Goal: Complete application form

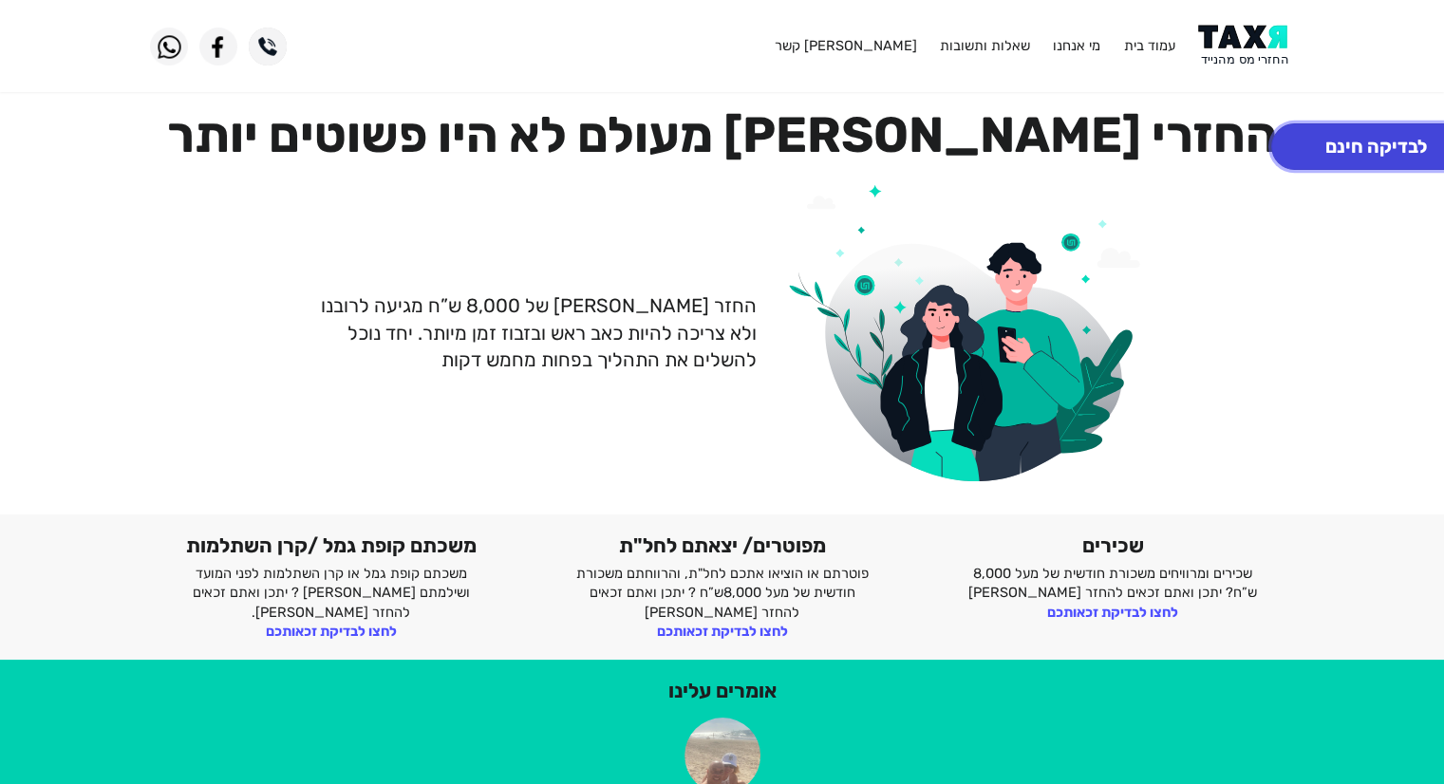
click at [1364, 134] on button "לבדיקה חינם" at bounding box center [1376, 146] width 210 height 47
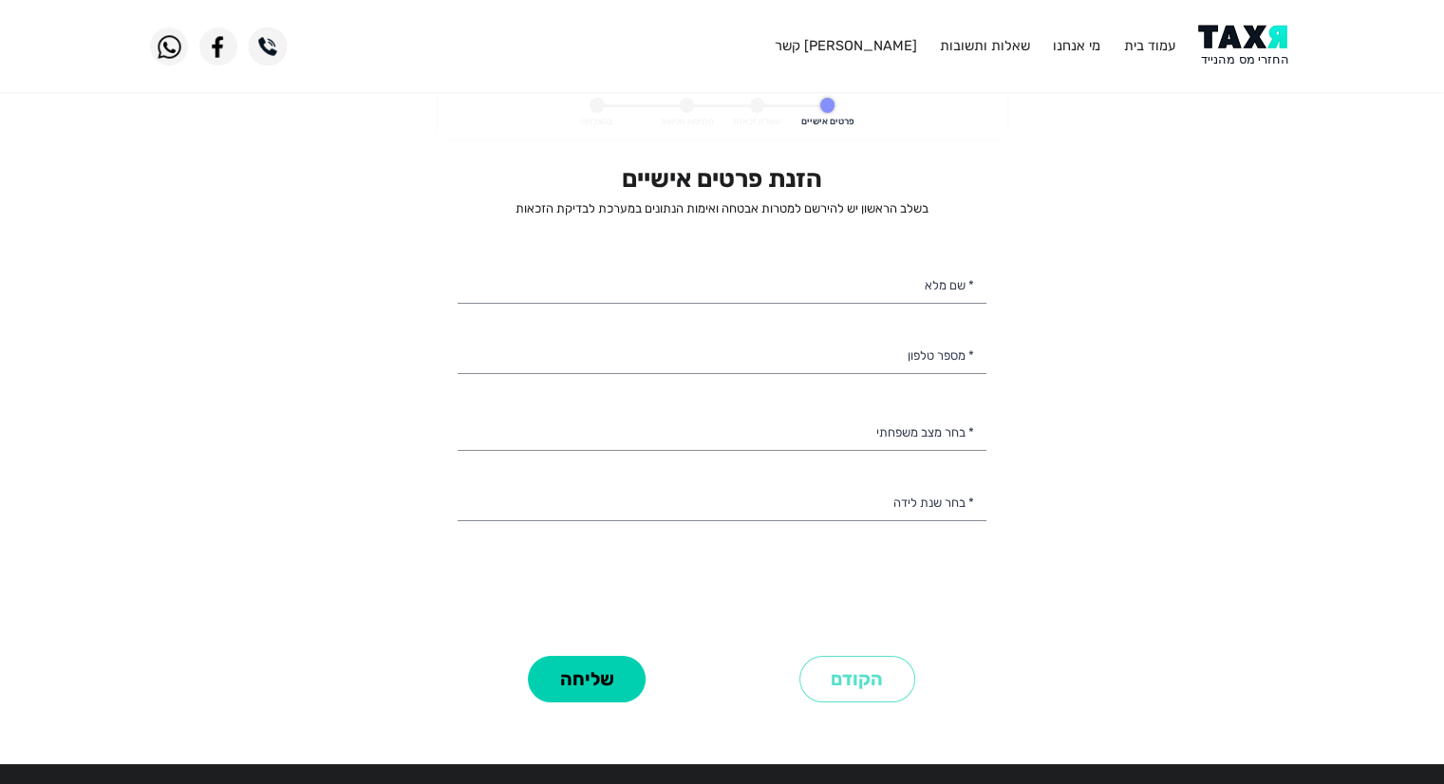
select select
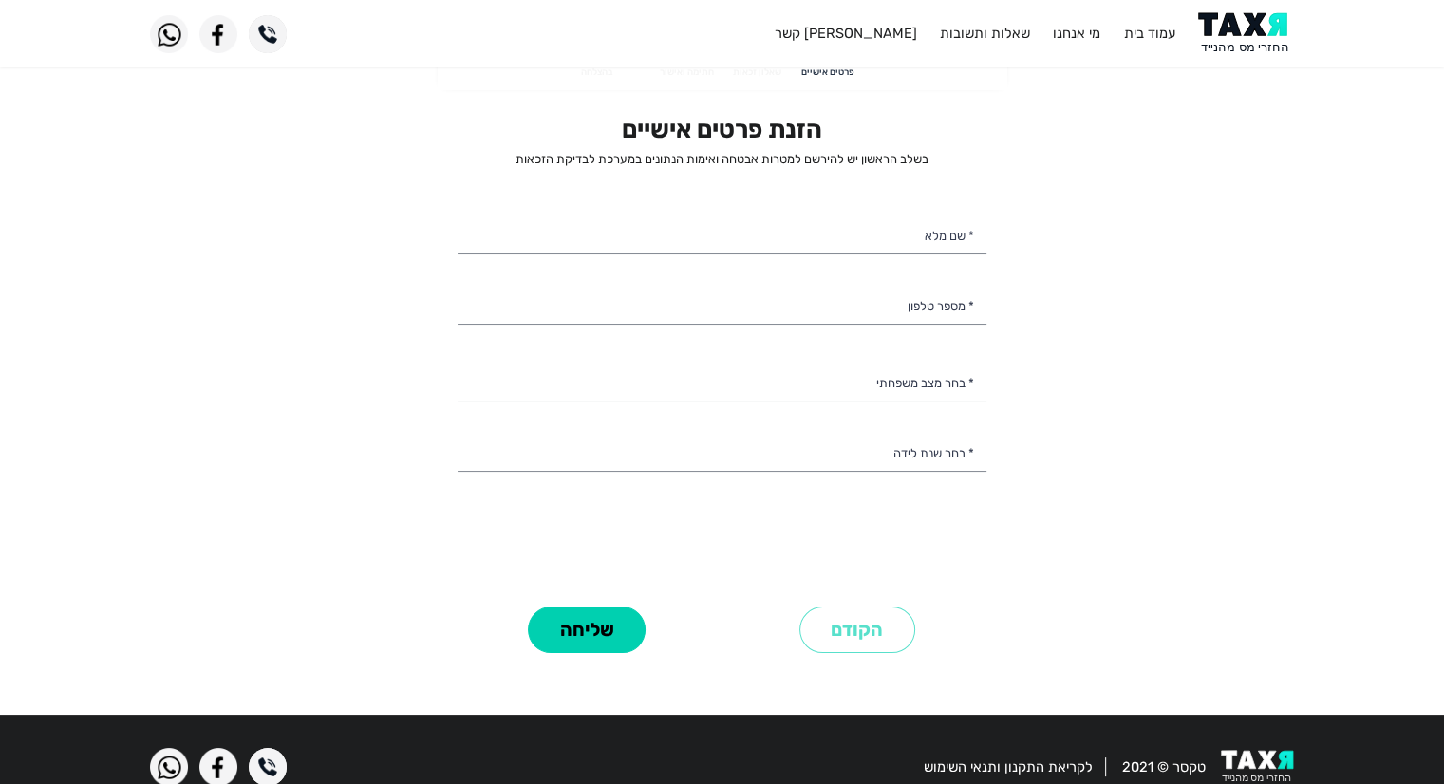
scroll to position [18, 0]
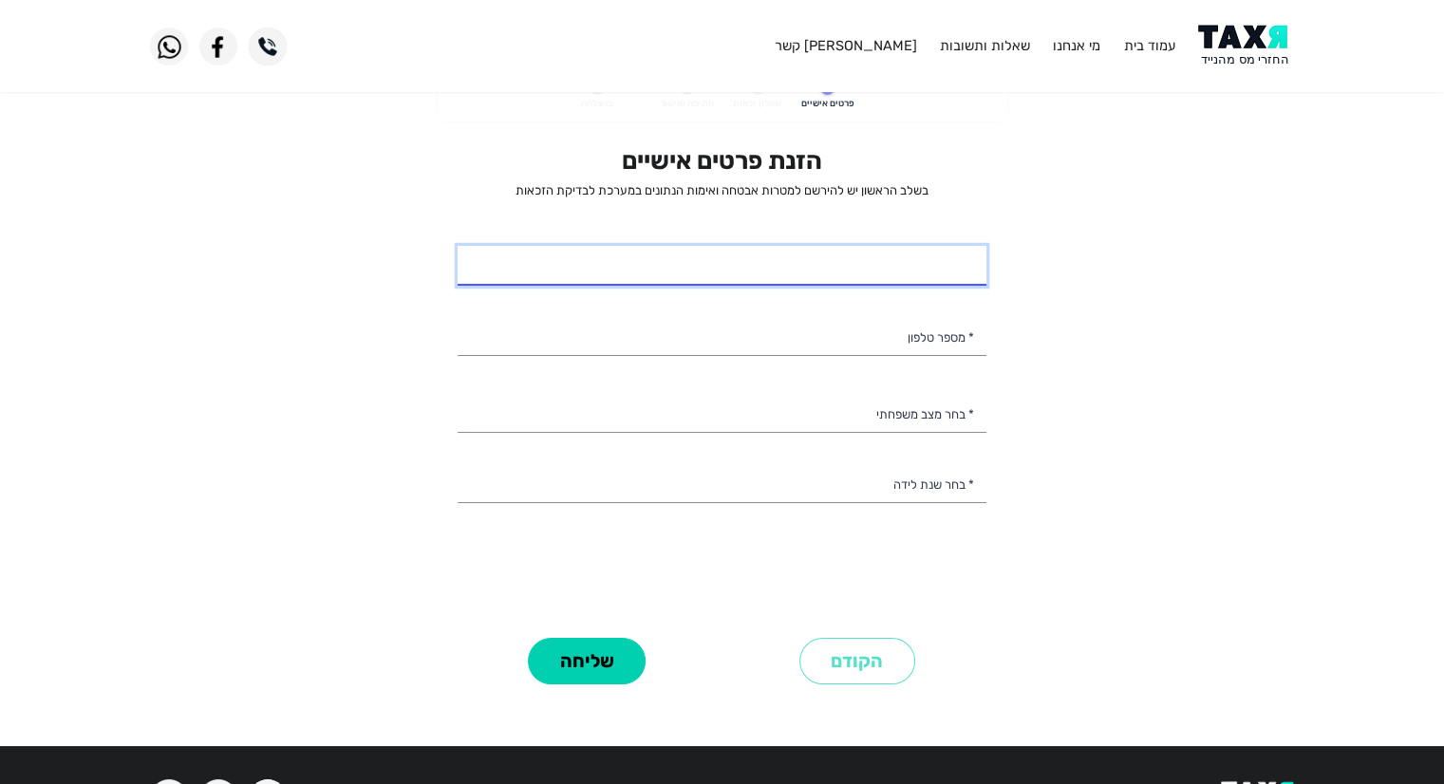
click at [929, 256] on input "* שם מלא" at bounding box center [722, 266] width 529 height 40
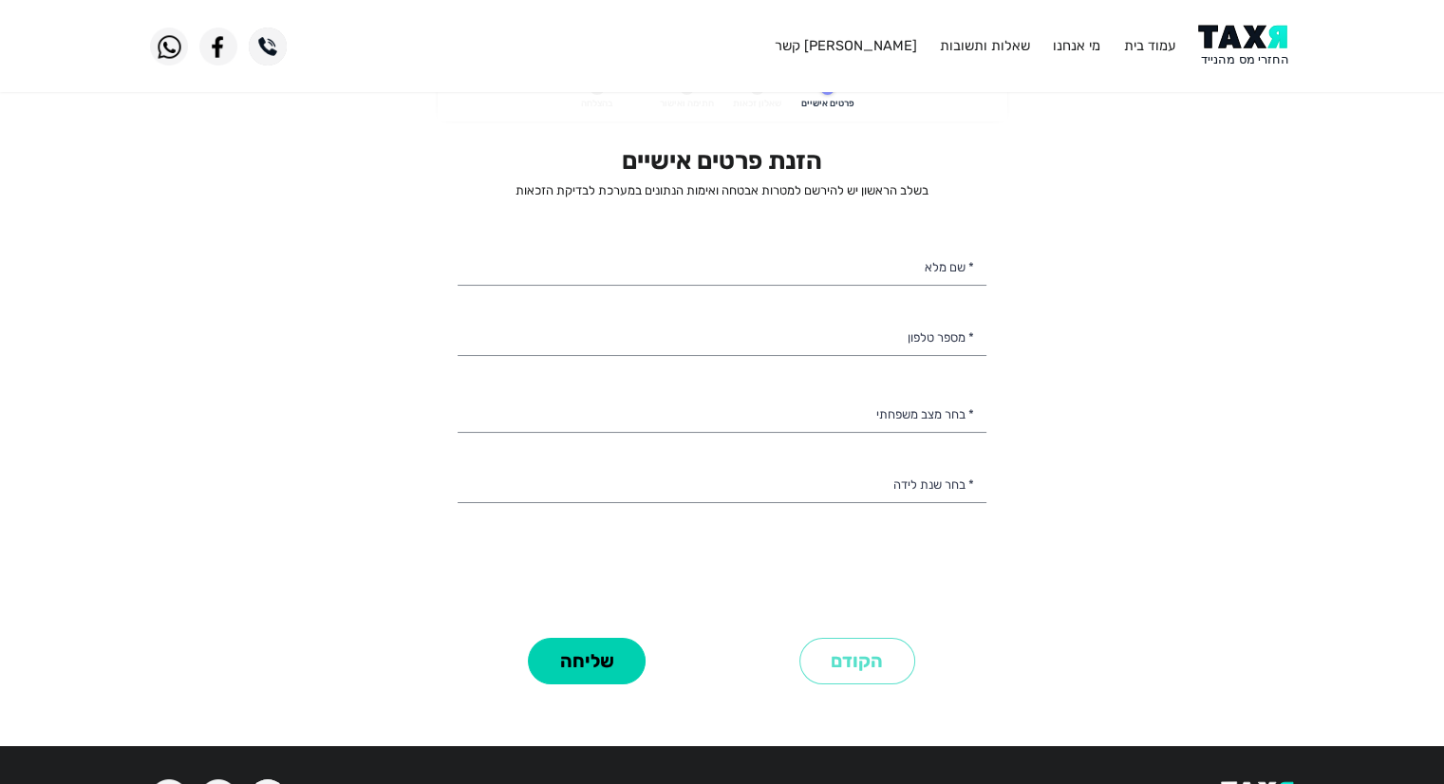
click at [1120, 463] on personal-details "פרטים אישיים שאלון זכאות חתימה ואישור בהצלחה הזנת פרטים אישיים בשלב הראשון יש ל…" at bounding box center [722, 401] width 1444 height 666
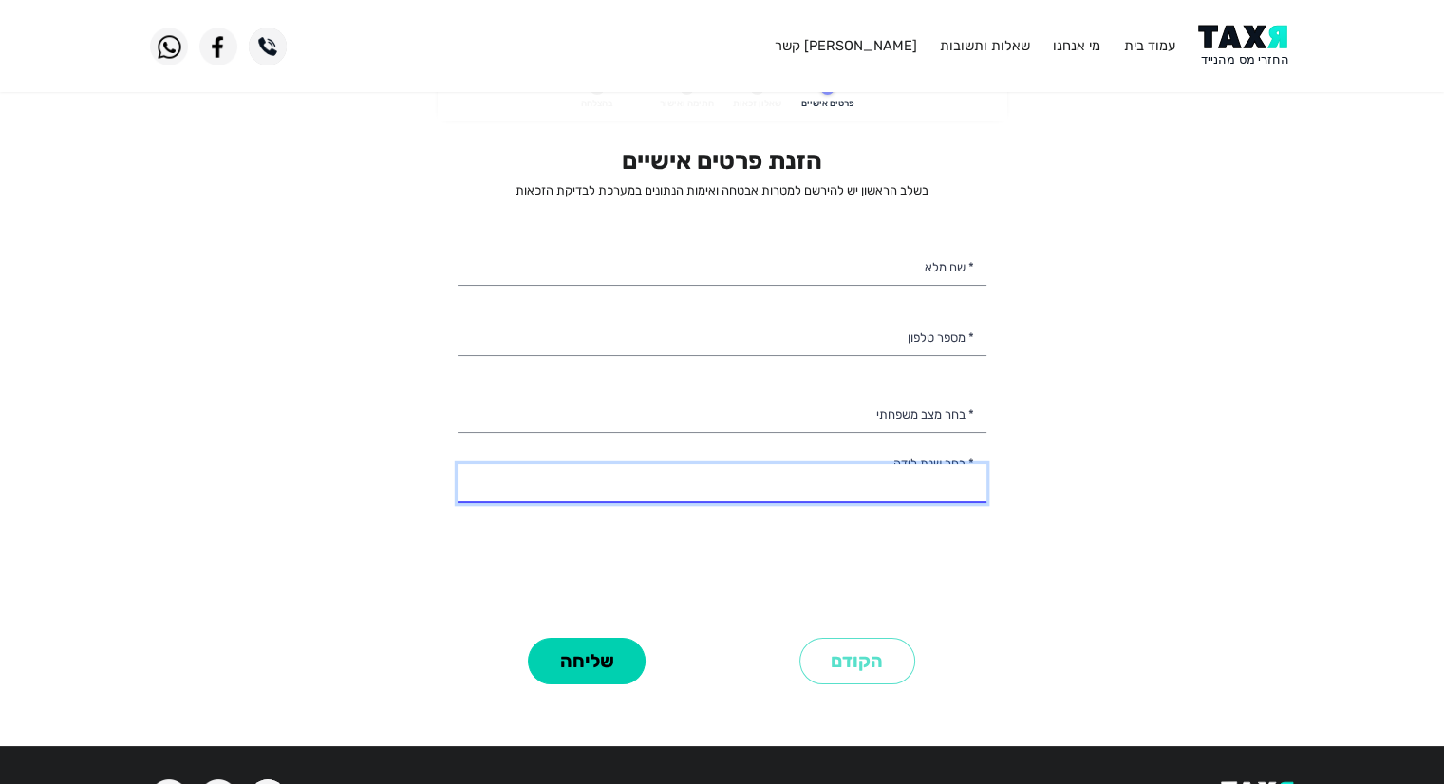
click at [934, 494] on select "2003 2002 2001 2000 1999 1998 1997 1996 1995 1994 1993 1992 1991 1990 1989 1988…" at bounding box center [722, 484] width 529 height 40
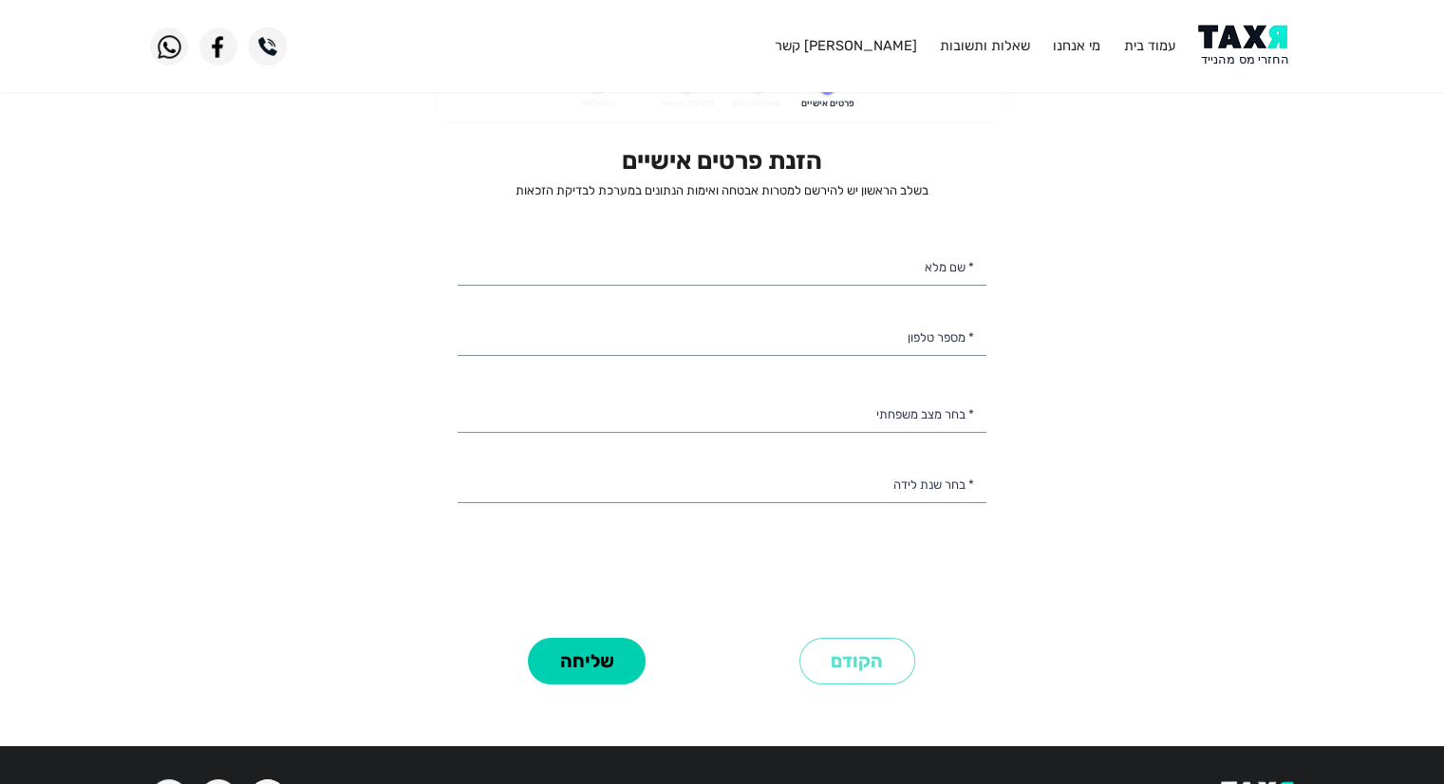
click at [1155, 487] on personal-details "פרטים אישיים שאלון זכאות חתימה ואישור בהצלחה הזנת פרטים אישיים בשלב הראשון יש ל…" at bounding box center [722, 401] width 1444 height 666
click at [944, 419] on select "רווק/ה נשוי/אה גרוש/ה אלמן/נה" at bounding box center [722, 414] width 529 height 40
click at [1166, 474] on personal-details "פרטים אישיים שאלון זכאות חתימה ואישור בהצלחה הזנת פרטים אישיים בשלב הראשון יש ל…" at bounding box center [722, 401] width 1444 height 666
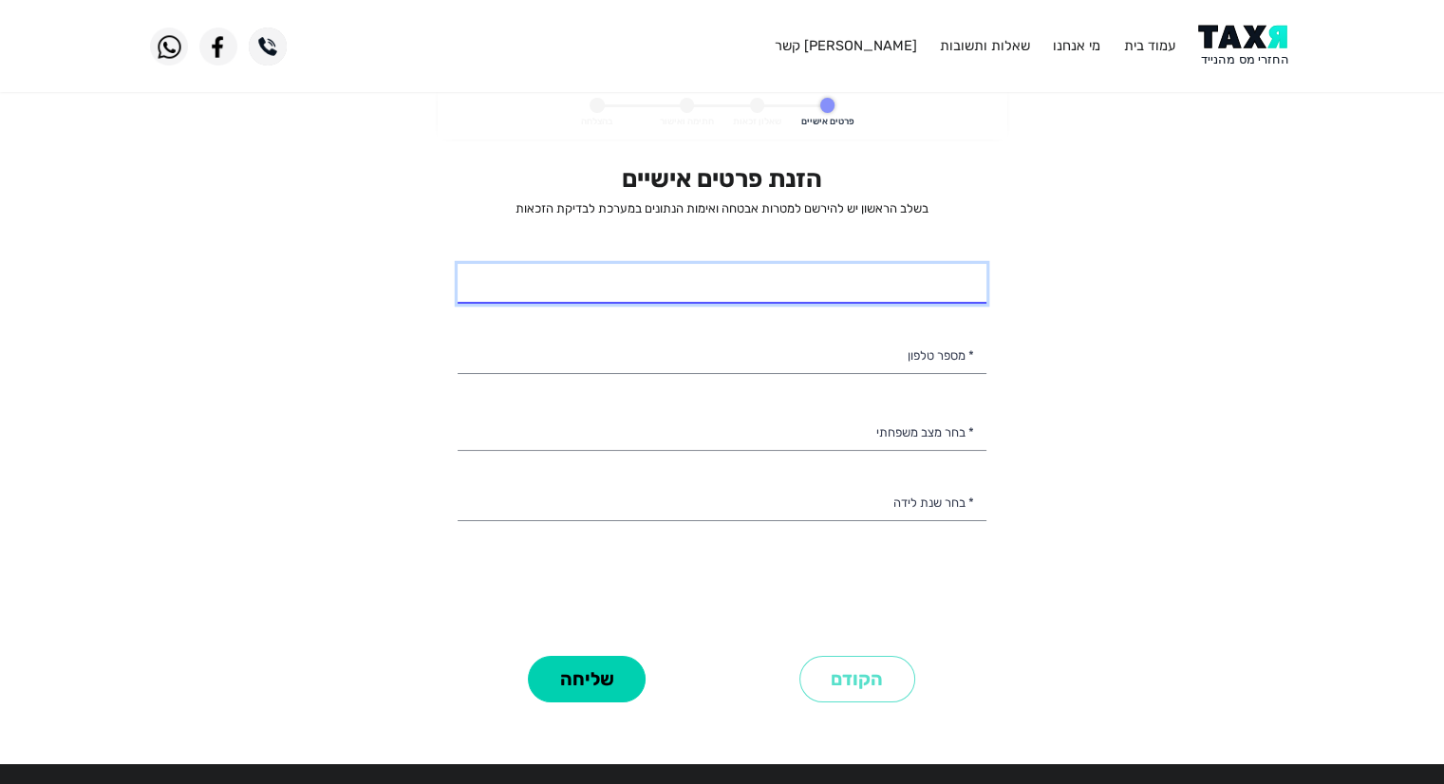
click at [952, 280] on input "* שם מלא" at bounding box center [722, 284] width 529 height 40
click at [878, 292] on input "* שם מלא" at bounding box center [722, 284] width 529 height 40
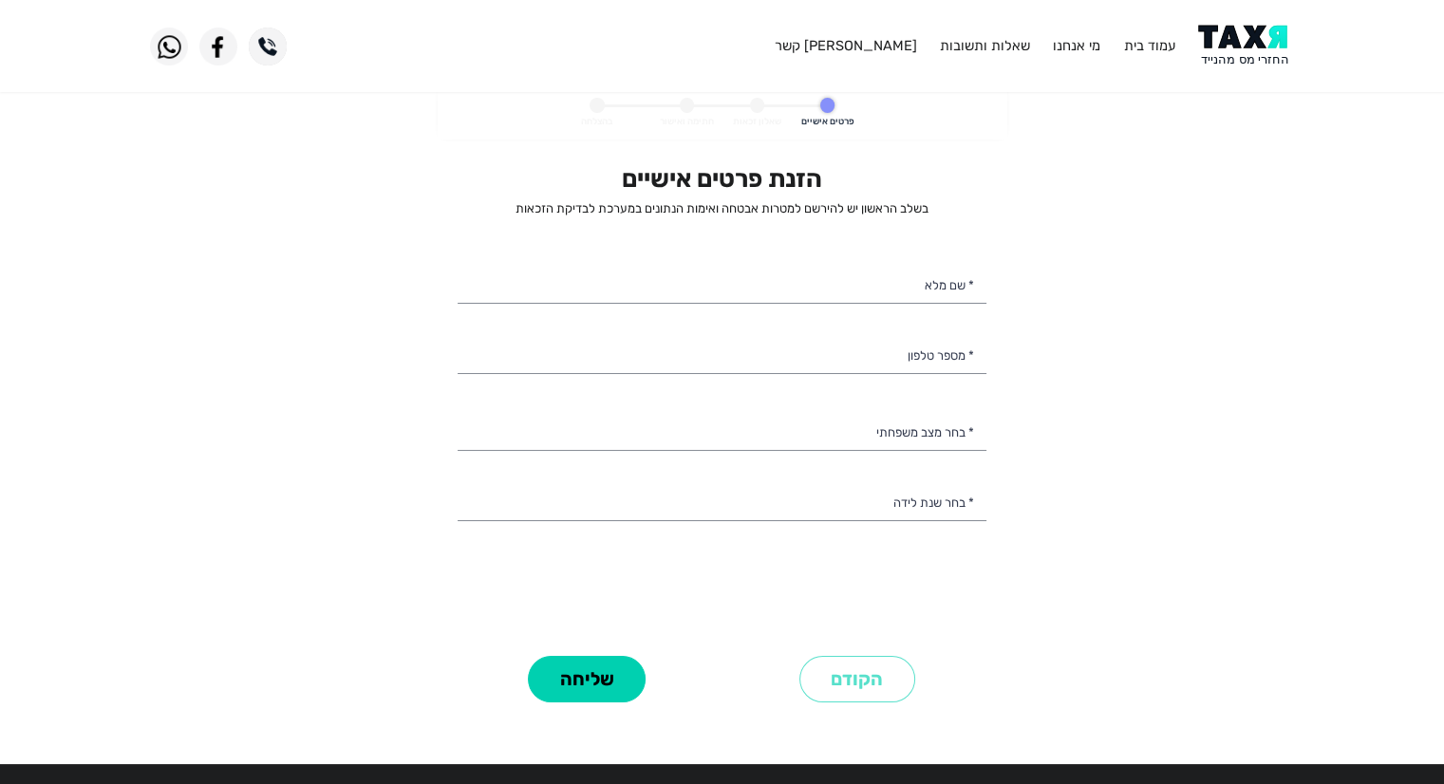
click at [1096, 510] on personal-details "פרטים אישיים שאלון זכאות חתימה ואישור בהצלחה הזנת פרטים אישיים בשלב הראשון יש ל…" at bounding box center [722, 419] width 1444 height 666
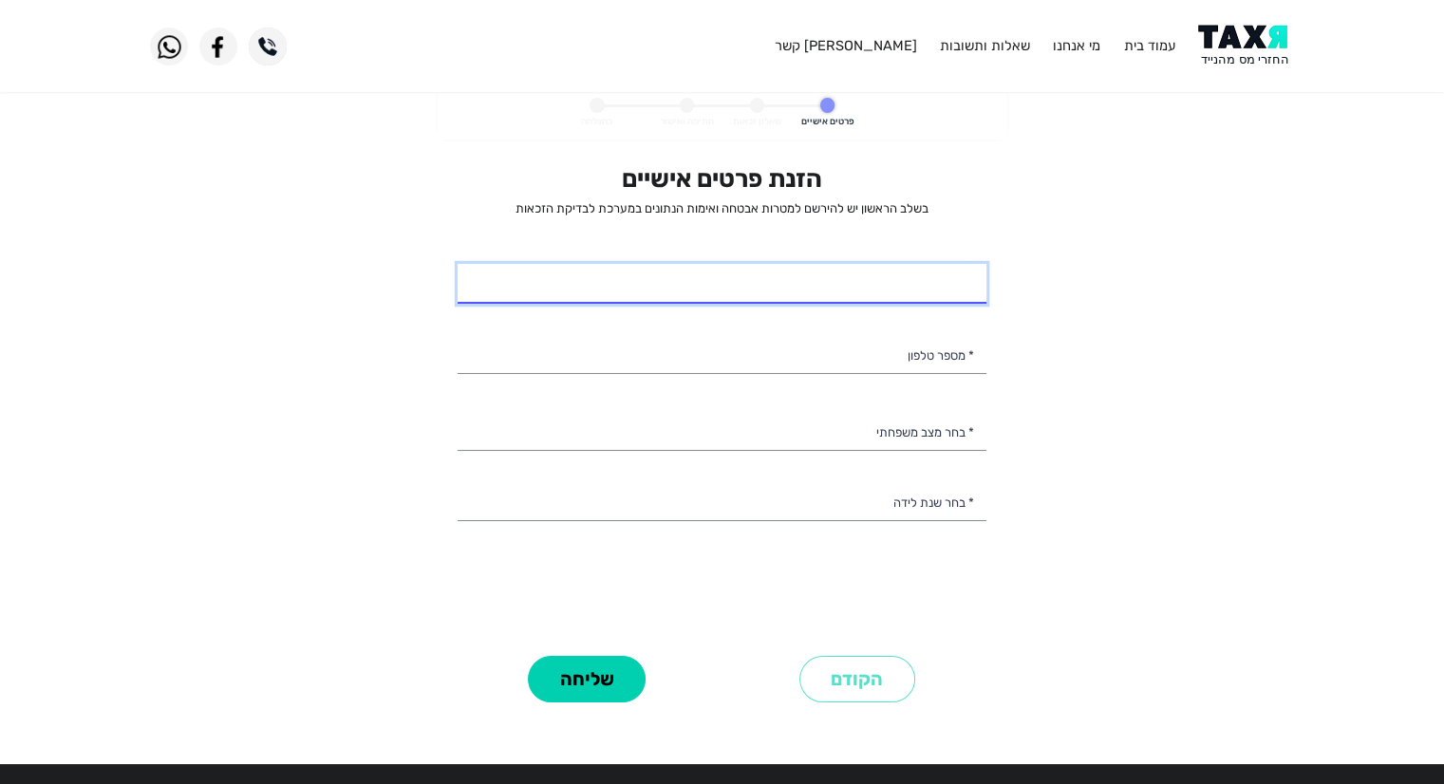
click at [935, 295] on input "* שם מלא" at bounding box center [722, 284] width 529 height 40
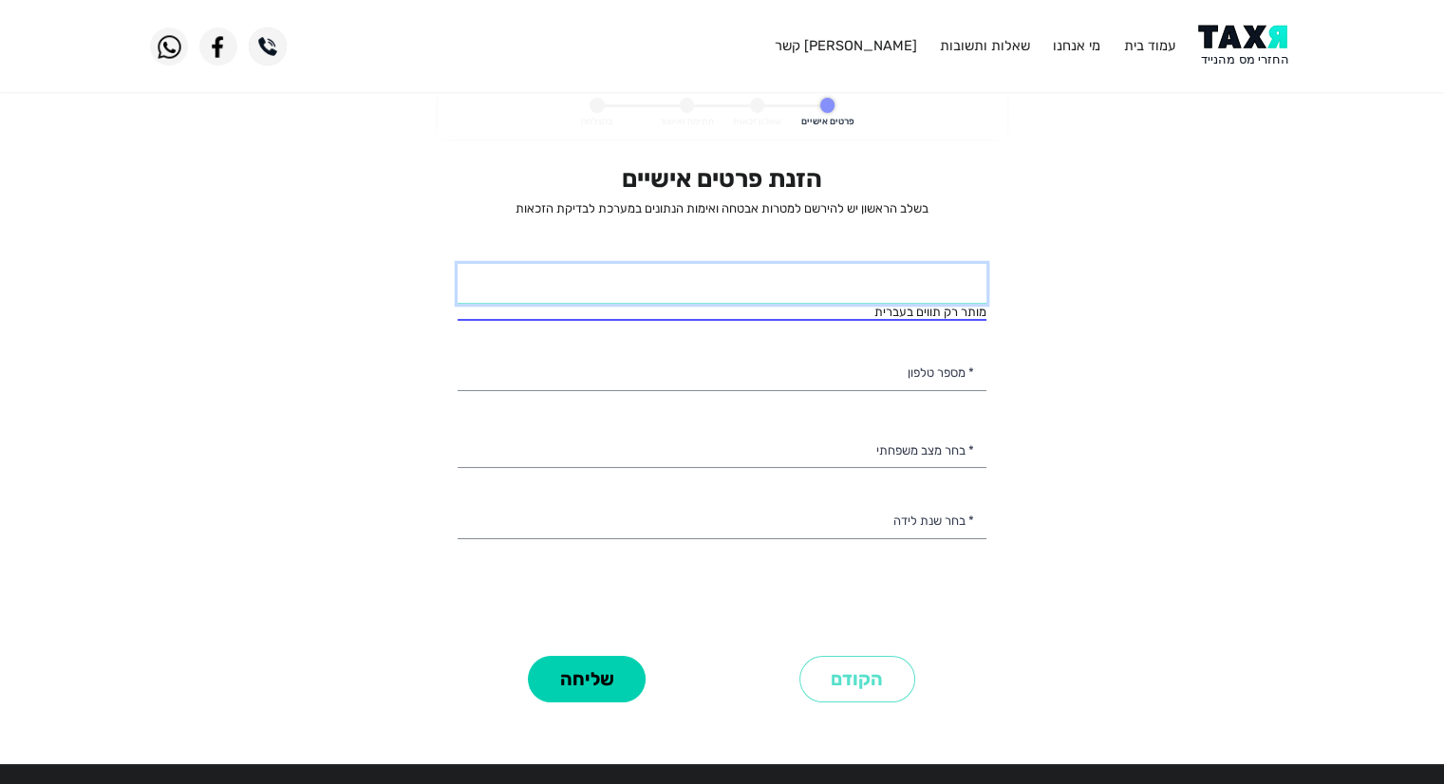
drag, startPoint x: 944, startPoint y: 289, endPoint x: 910, endPoint y: 160, distance: 133.6
click at [910, 160] on div "הזנת פרטים אישיים בשלב הראשון יש להירשם למטרות אבטחה ואימות הנתונים במערכת לבדי…" at bounding box center [721, 452] width 557 height 600
type input "ויסטון אנדרס בולה"
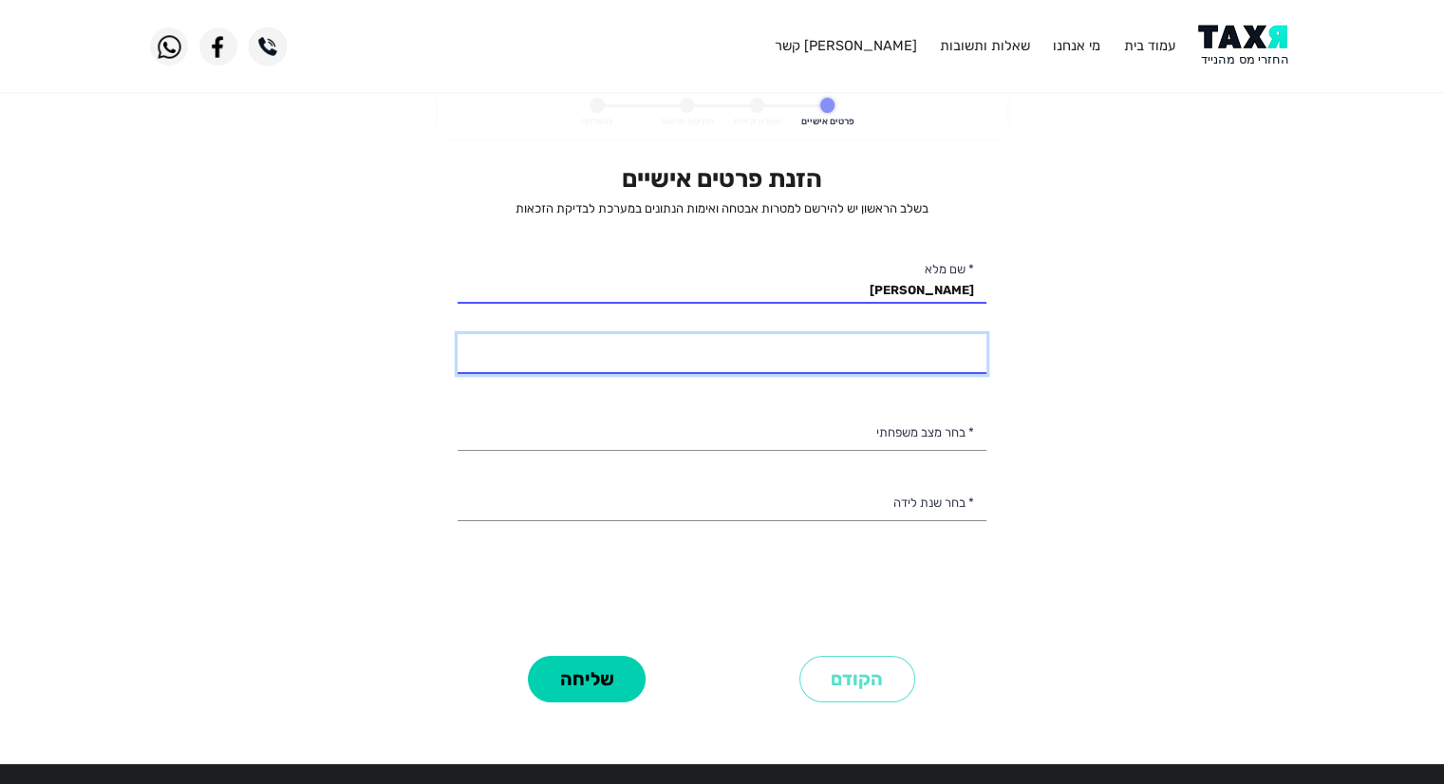
click at [915, 376] on div "הזנת פרטים אישיים בשלב הראשון יש להירשם למטרות אבטחה ואימות הנתונים במערכת לבדי…" at bounding box center [722, 407] width 529 height 486
type input "054-6701932"
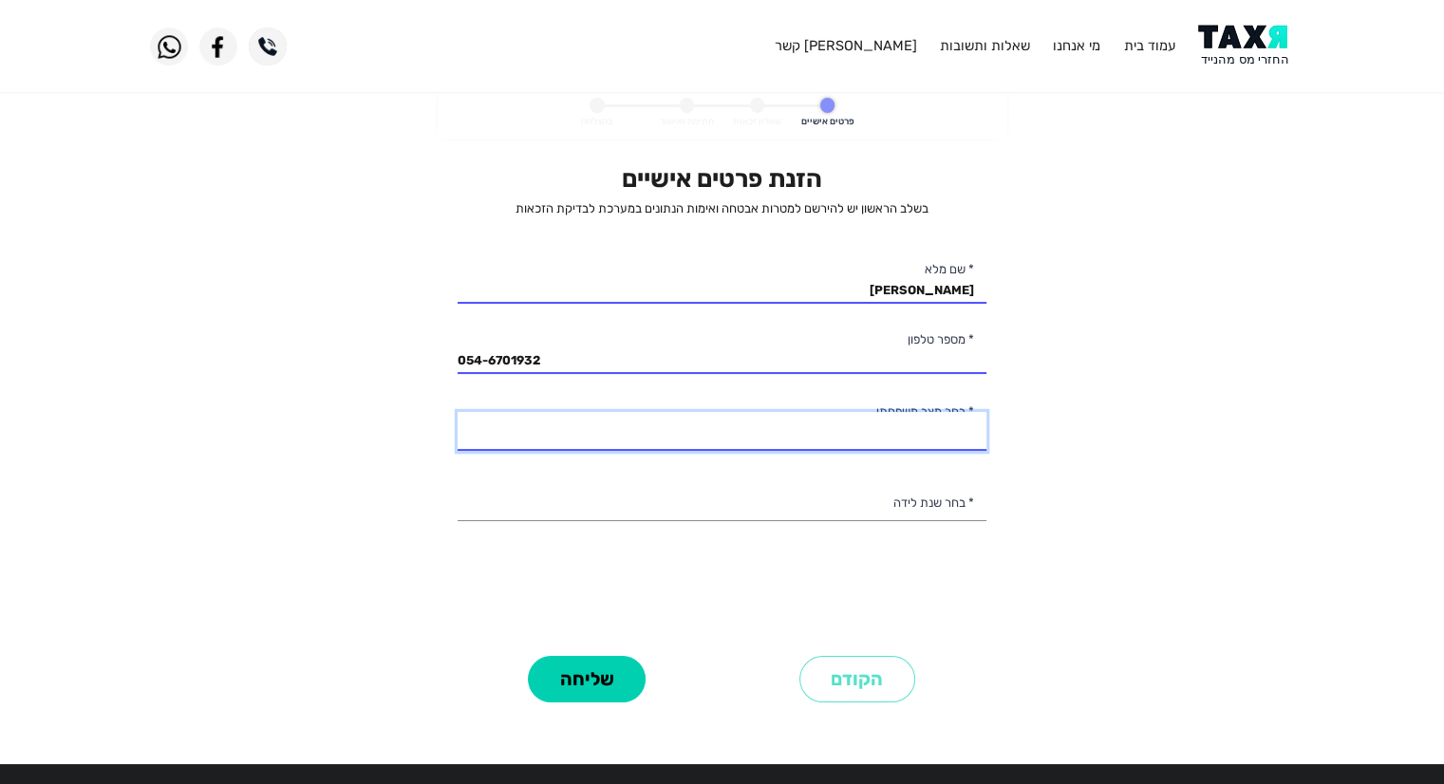
click at [904, 438] on select "רווק/ה נשוי/אה גרוש/ה אלמן/נה" at bounding box center [722, 432] width 529 height 40
select select "2: Married"
click at [458, 412] on select "רווק/ה נשוי/אה גרוש/ה אלמן/נה" at bounding box center [722, 432] width 529 height 40
click at [891, 506] on select "2003 2002 2001 2000 1999 1998 1997 1996 1995 1994 1993 1992 1991 1990 1989 1988…" at bounding box center [722, 502] width 529 height 40
select select "12: 1992"
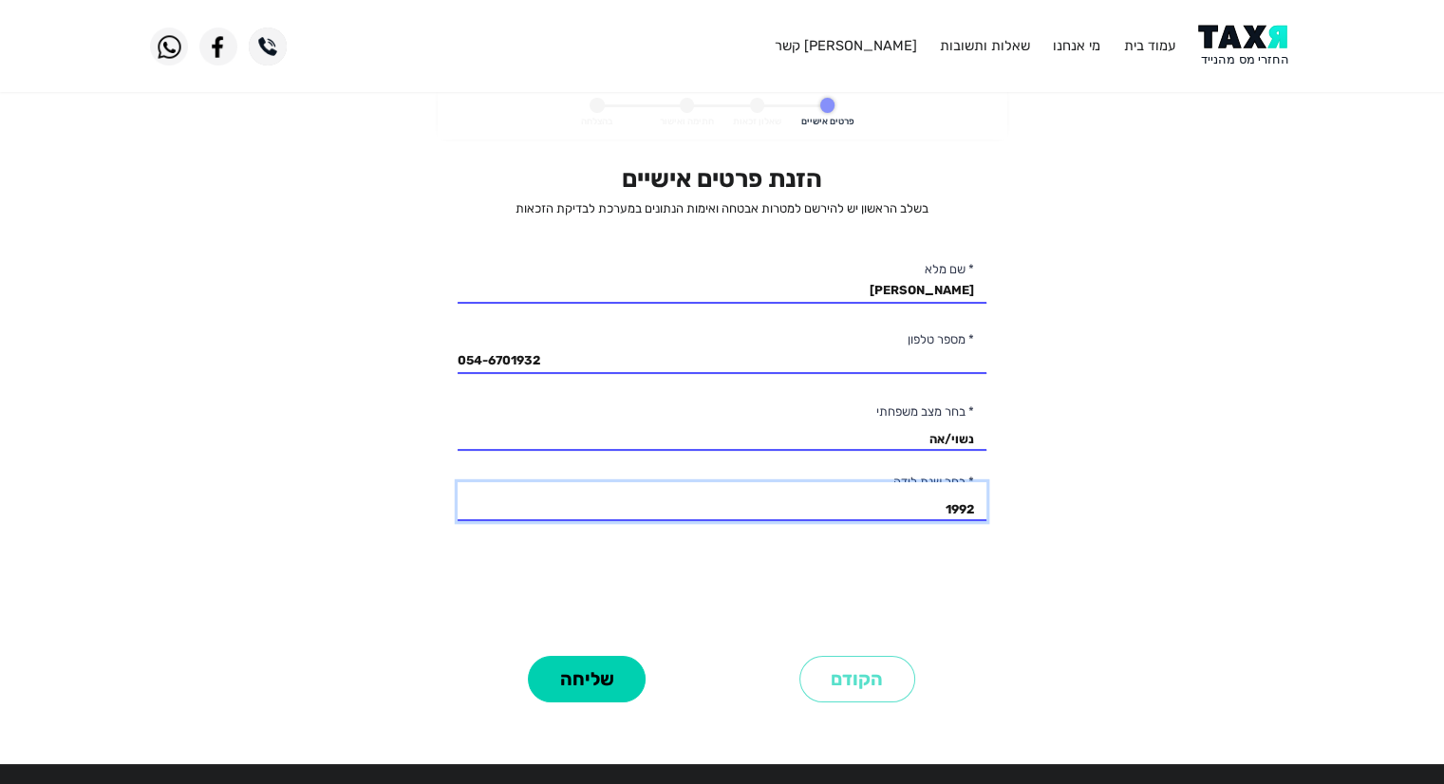
click at [458, 482] on select "2003 2002 2001 2000 1999 1998 1997 1996 1995 1994 1993 1992 1991 1990 1989 1988…" at bounding box center [722, 502] width 529 height 40
click at [1090, 426] on personal-details "פרטים אישיים שאלון זכאות חתימה ואישור בהצלחה הזנת פרטים אישיים בשלב הראשון יש ל…" at bounding box center [722, 419] width 1444 height 666
click at [489, 354] on input "054-6701932" at bounding box center [722, 354] width 529 height 40
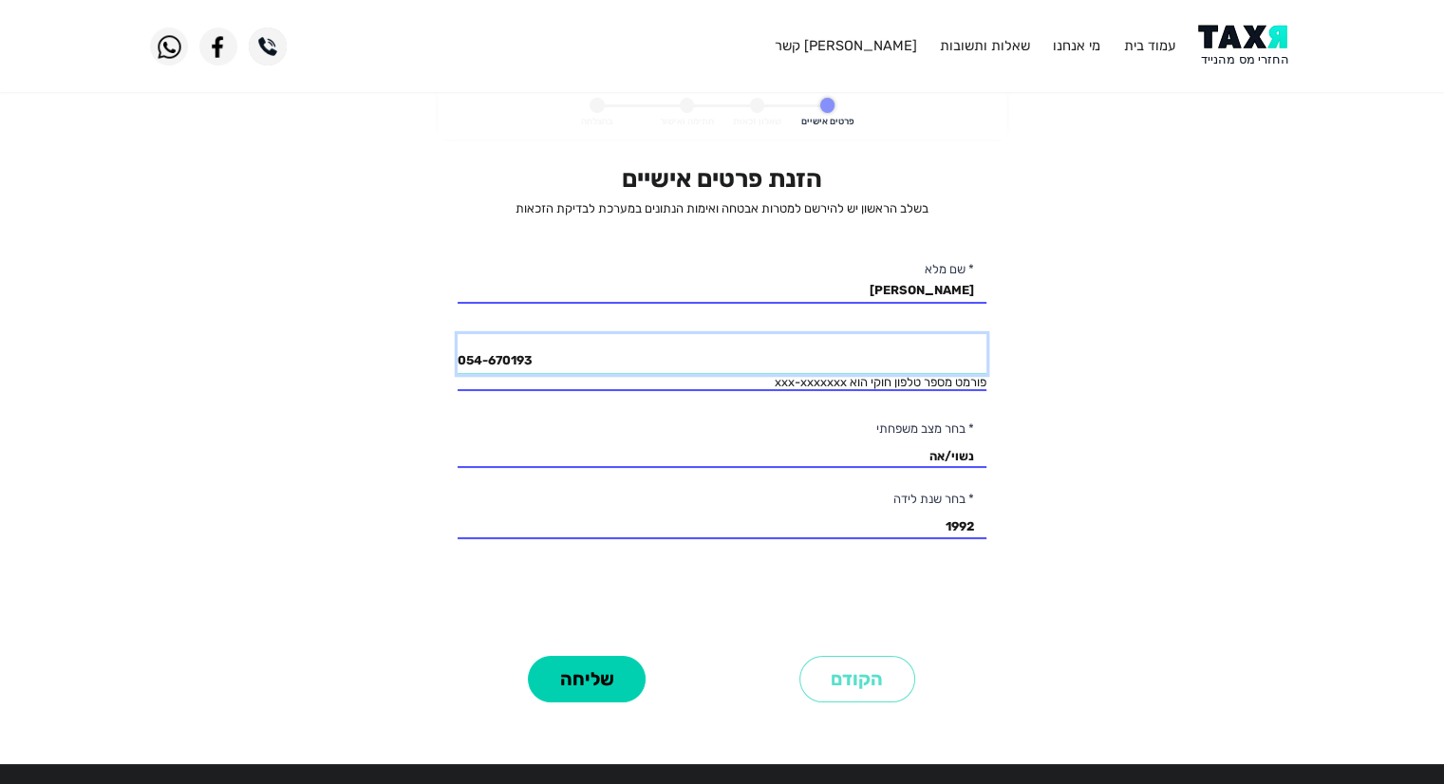
type input "054-6701932"
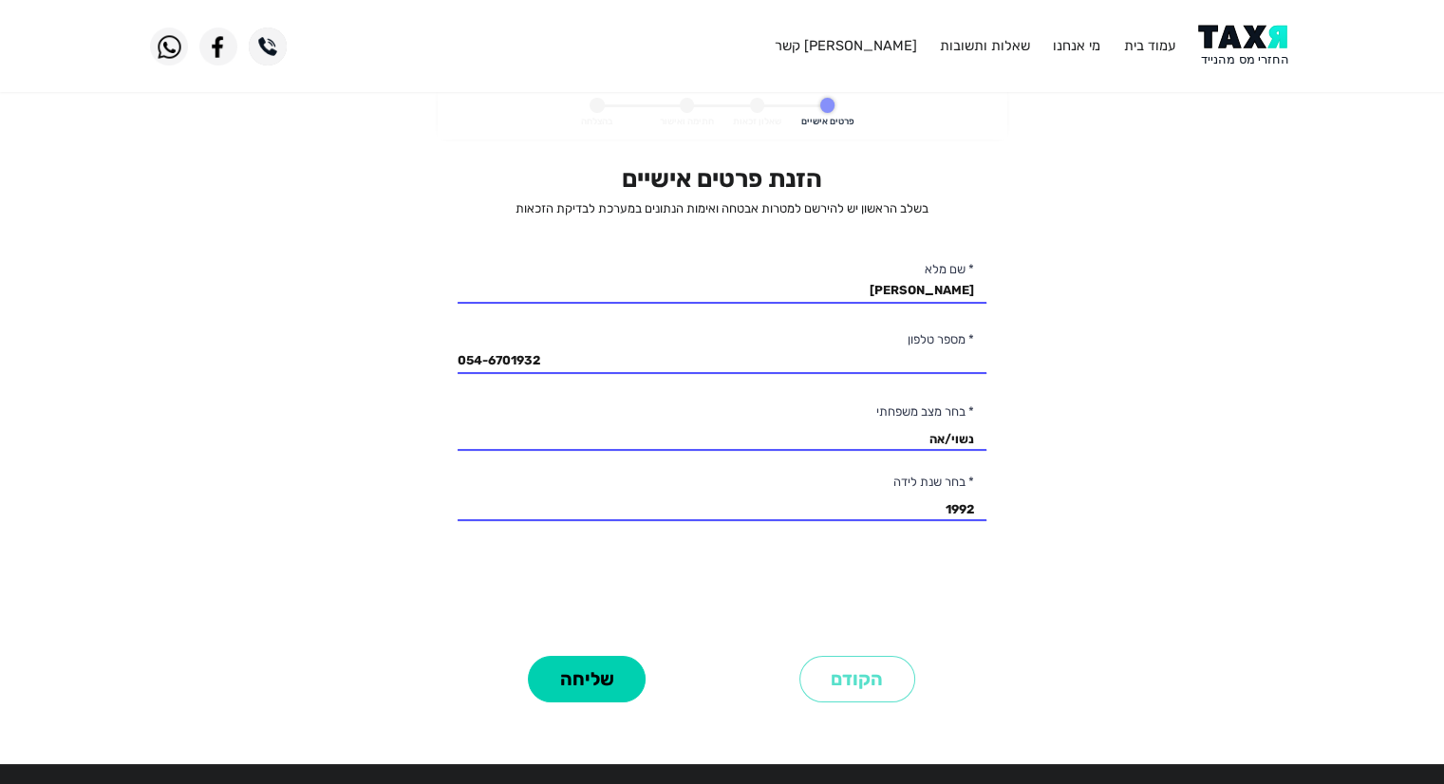
click at [1128, 567] on personal-details "פרטים אישיים שאלון זכאות חתימה ואישור בהצלחה הזנת פרטים אישיים בשלב הראשון יש ל…" at bounding box center [722, 419] width 1444 height 666
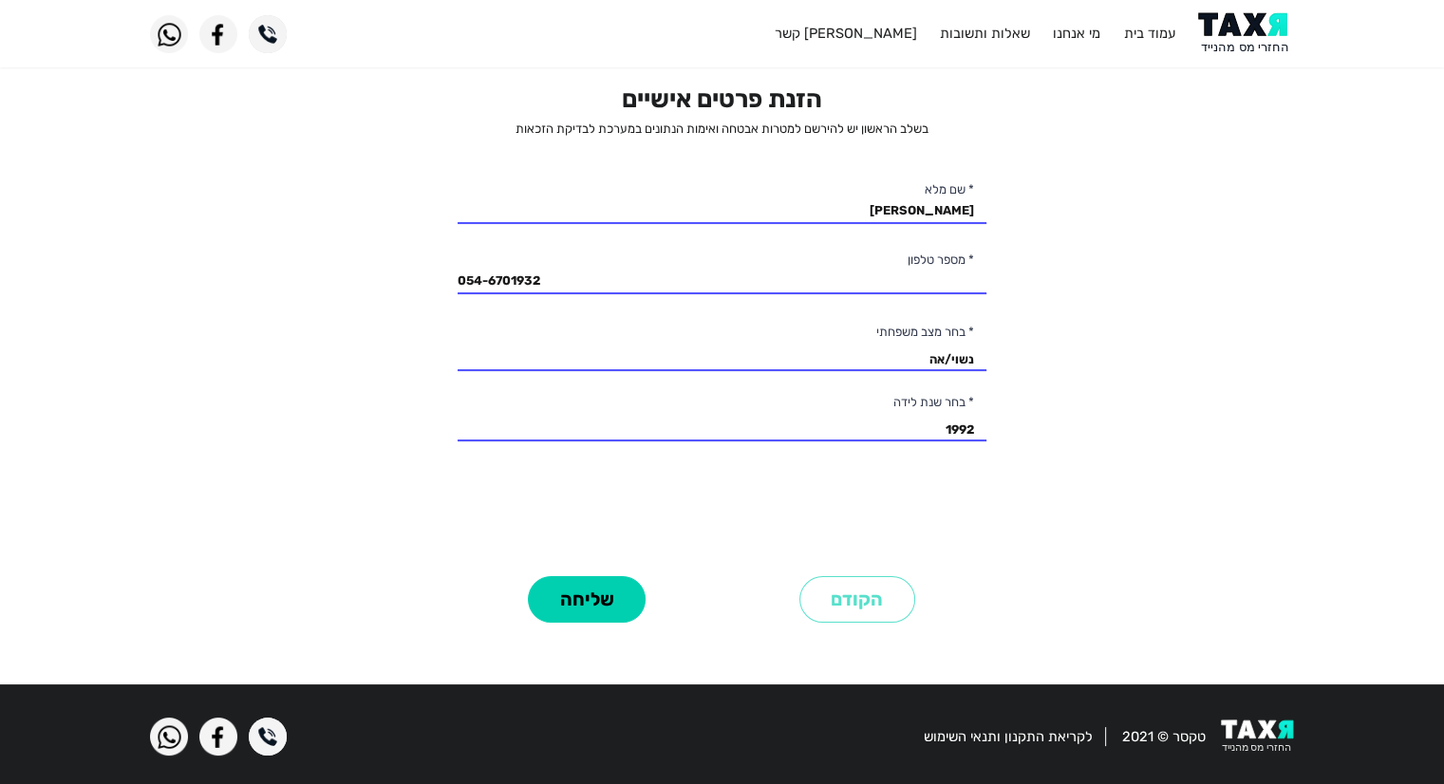
scroll to position [42, 0]
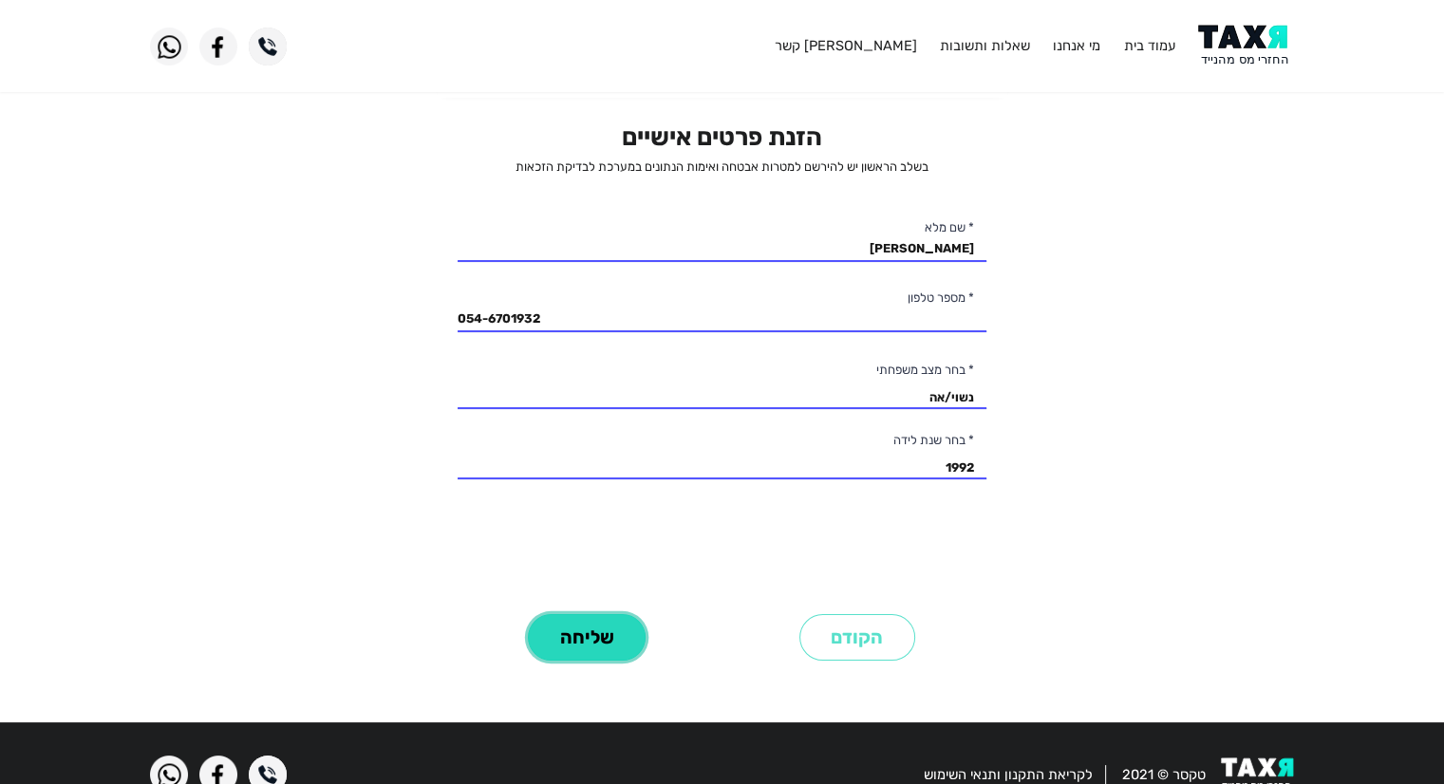
click at [616, 617] on button "שליחה" at bounding box center [587, 637] width 118 height 47
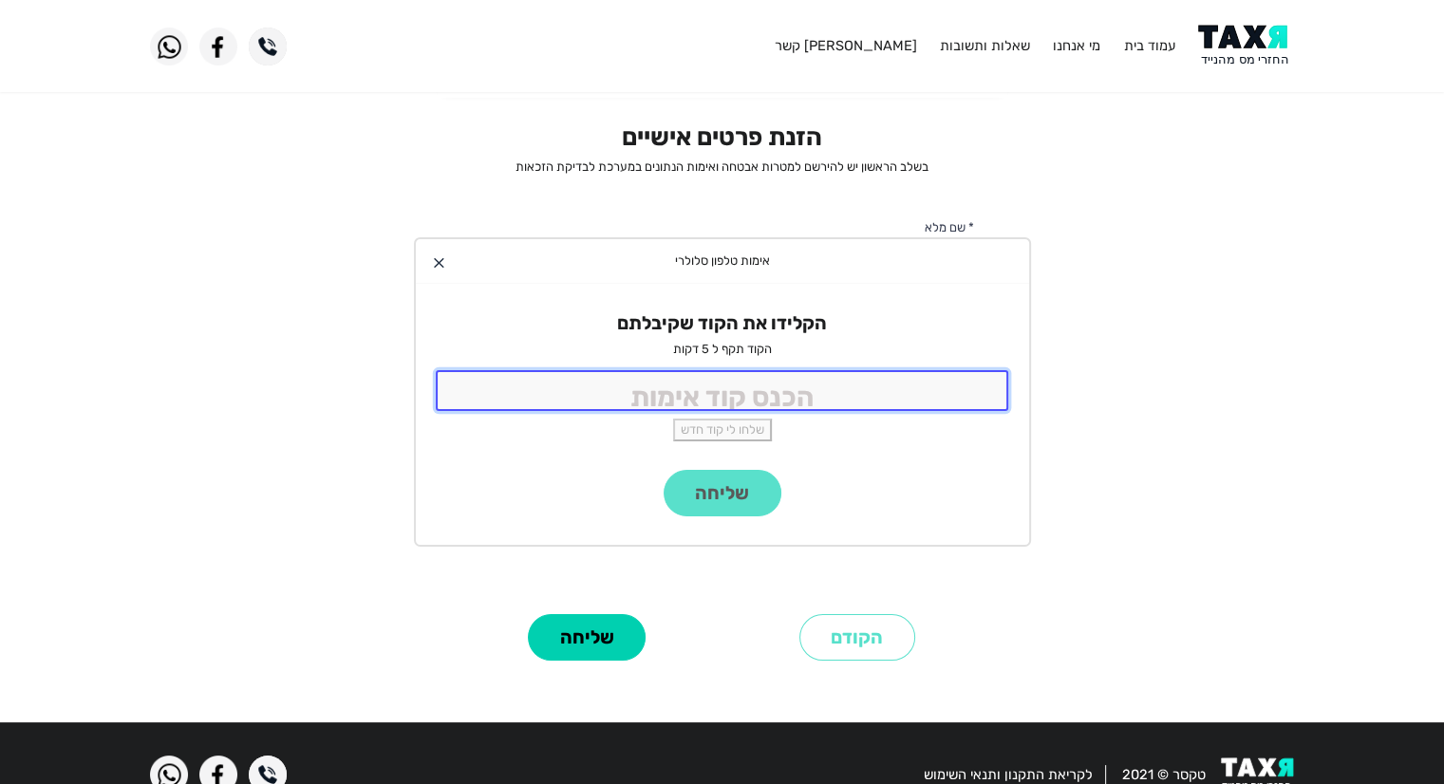
click at [821, 390] on input "tel" at bounding box center [722, 390] width 573 height 41
type input "3896"
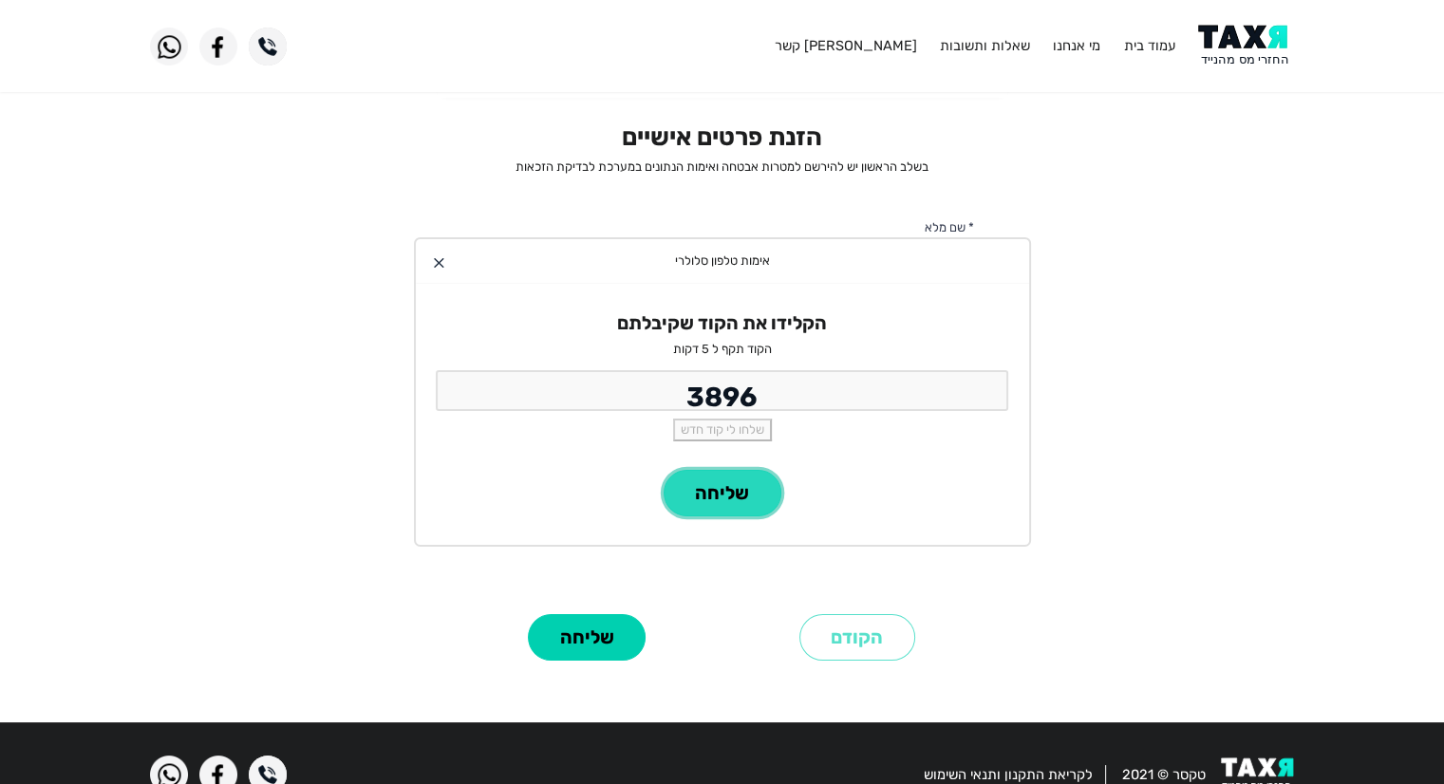
click at [720, 486] on button "שליחה" at bounding box center [723, 493] width 118 height 47
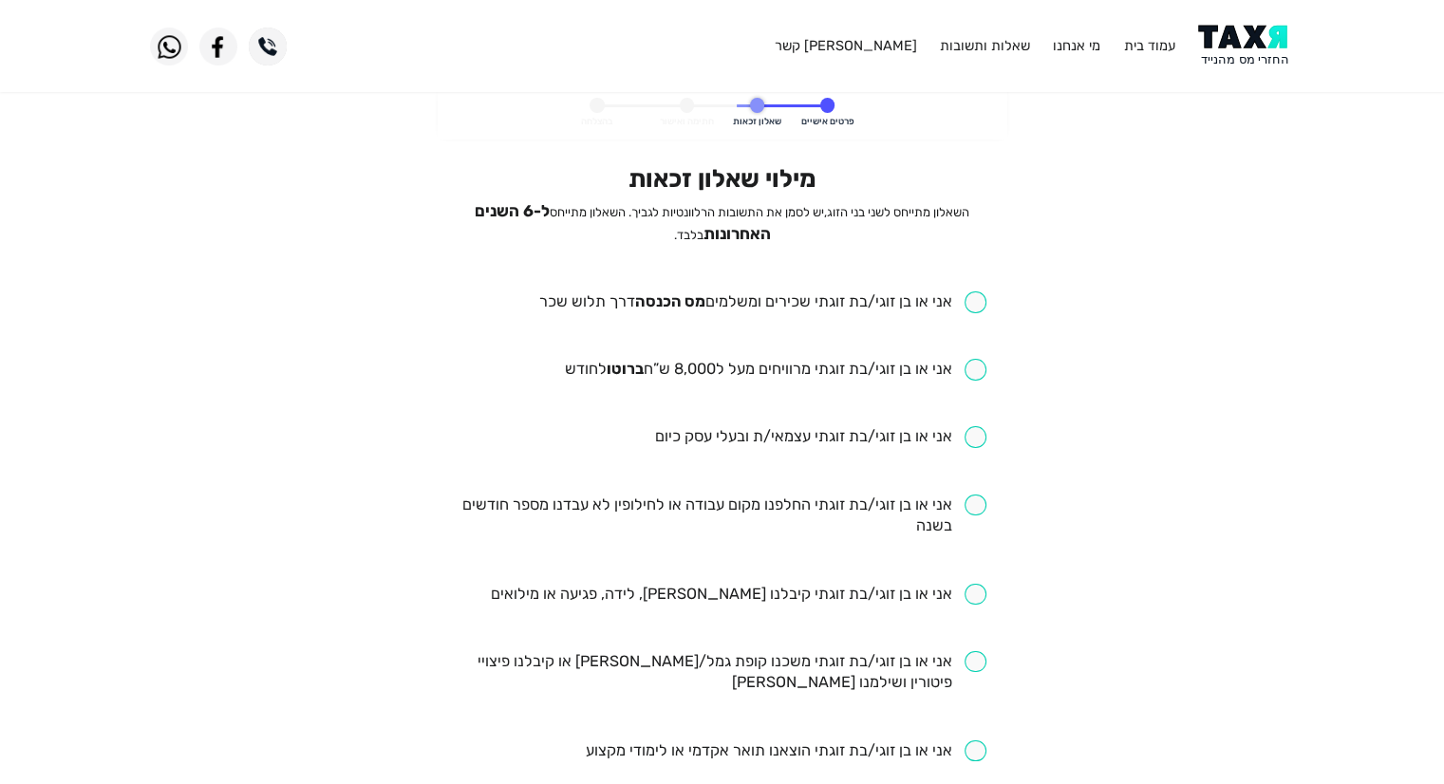
click at [970, 304] on input "checkbox" at bounding box center [762, 302] width 448 height 22
checkbox input "true"
click at [980, 366] on input "checkbox" at bounding box center [775, 370] width 422 height 22
checkbox input "true"
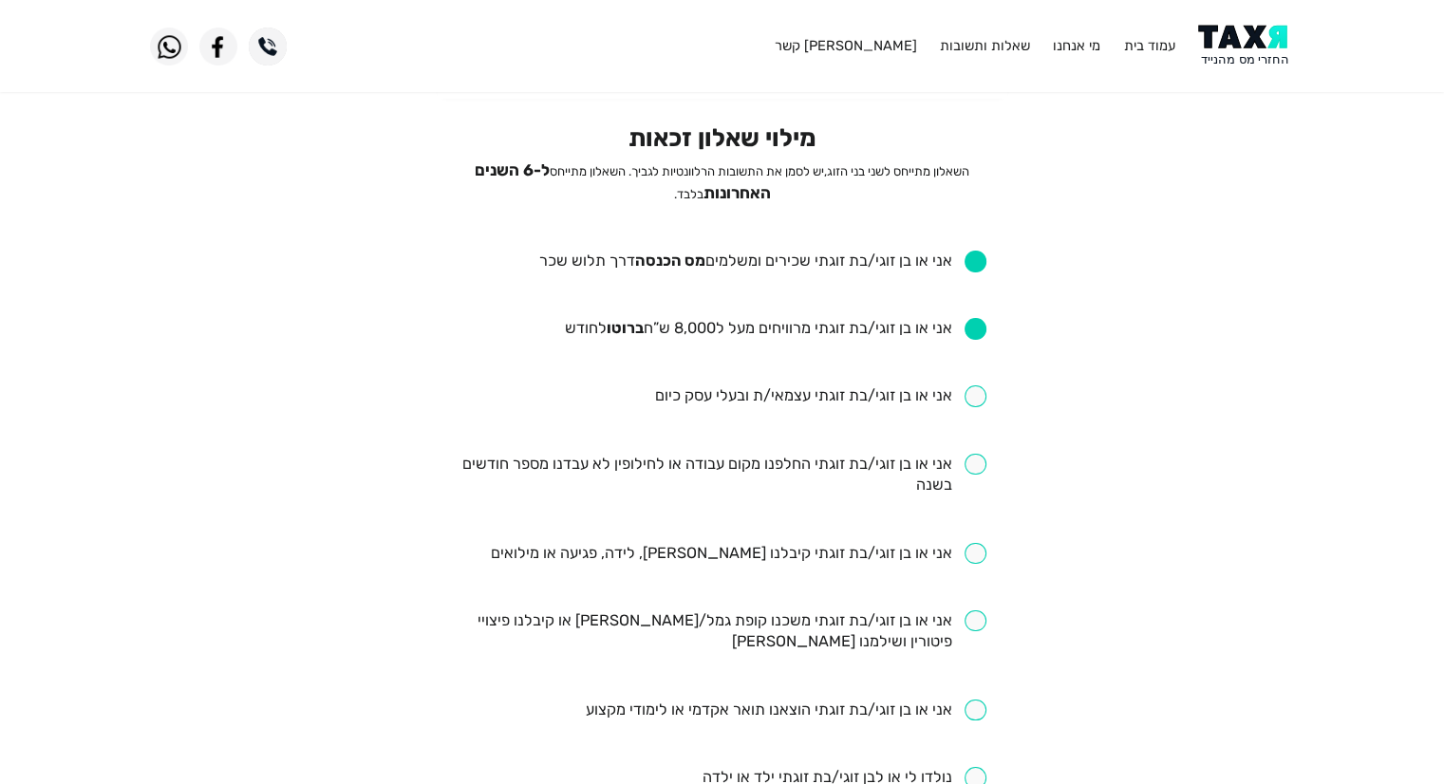
scroll to position [53, 0]
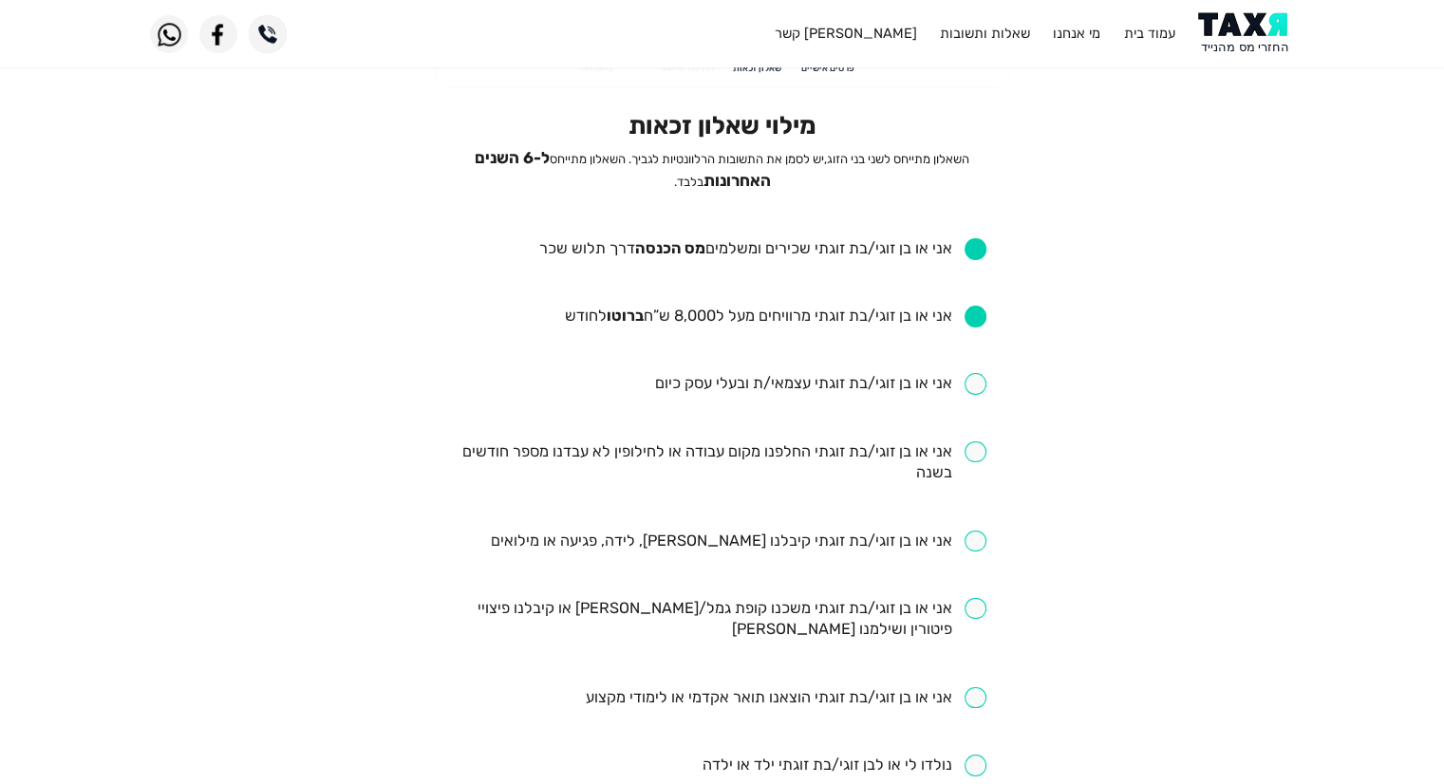
click at [978, 445] on input "checkbox" at bounding box center [722, 463] width 529 height 44
checkbox input "true"
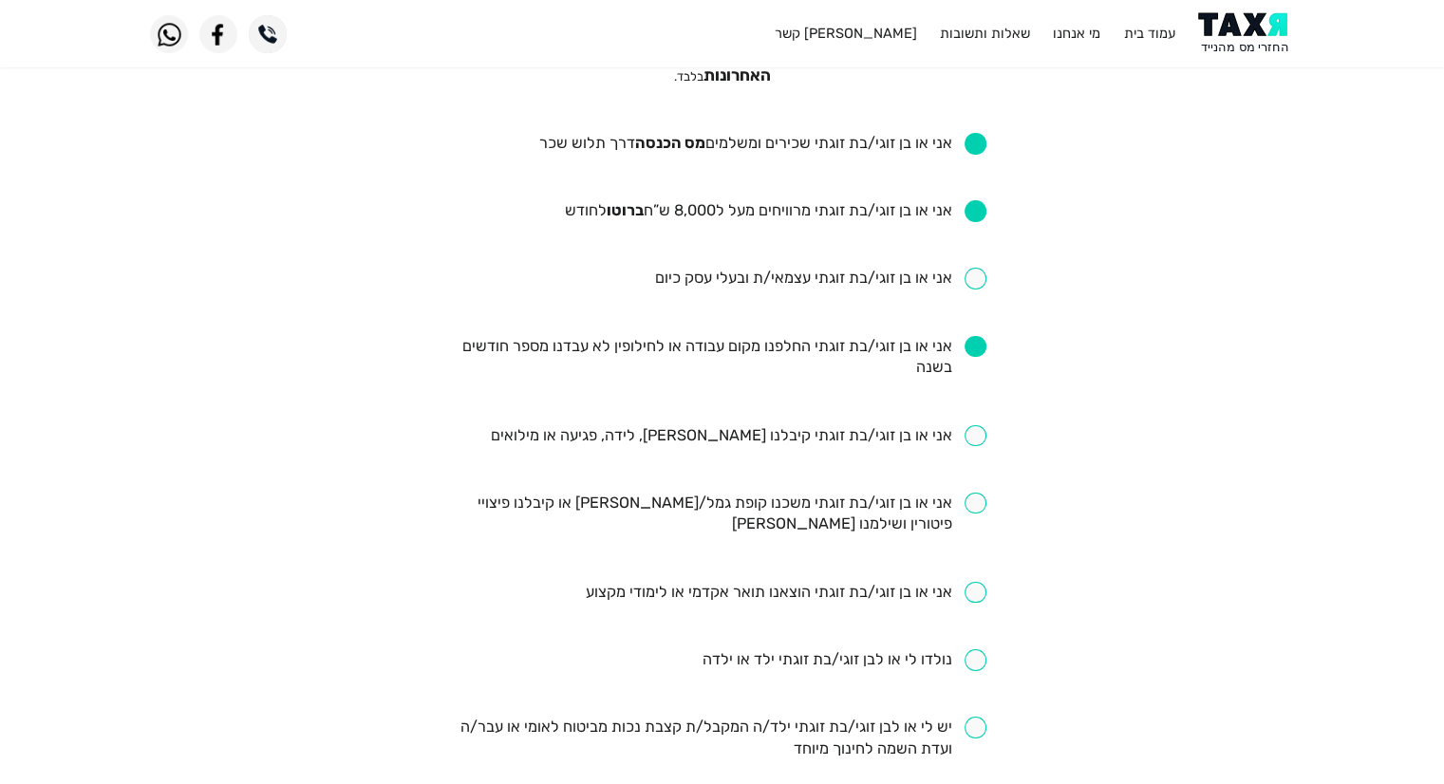
scroll to position [160, 0]
click at [972, 434] on input "checkbox" at bounding box center [738, 435] width 497 height 22
checkbox input "true"
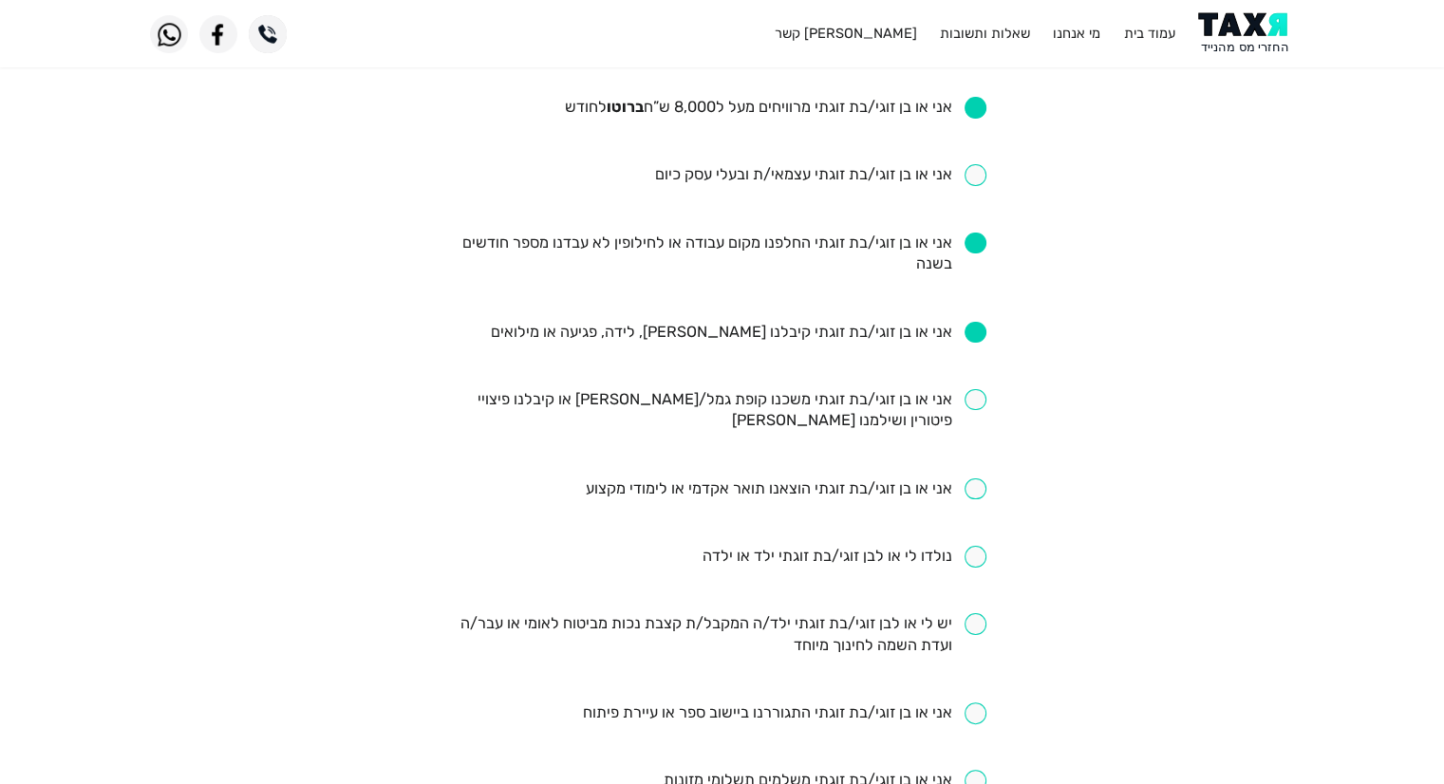
scroll to position [266, 0]
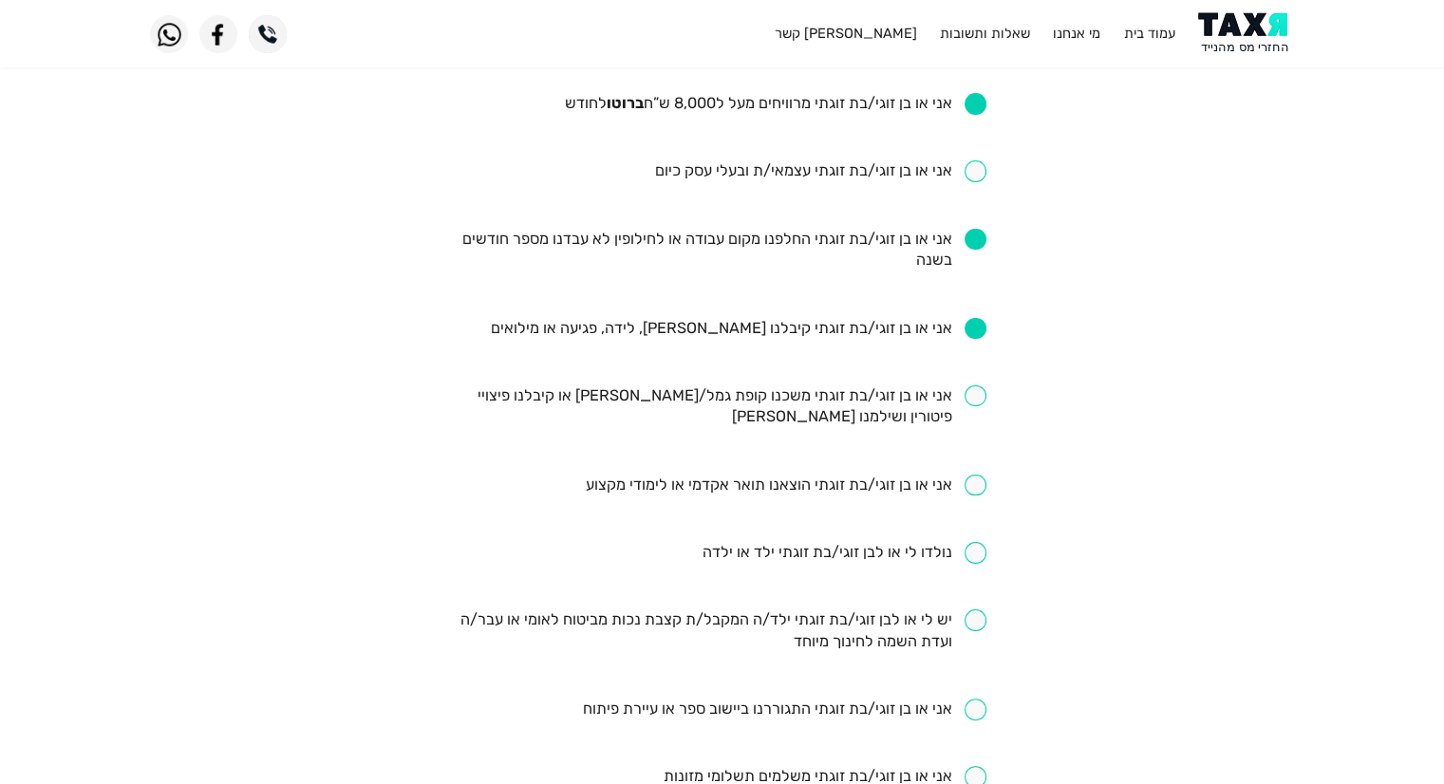
click at [973, 479] on input "checkbox" at bounding box center [786, 486] width 402 height 22
checkbox input "true"
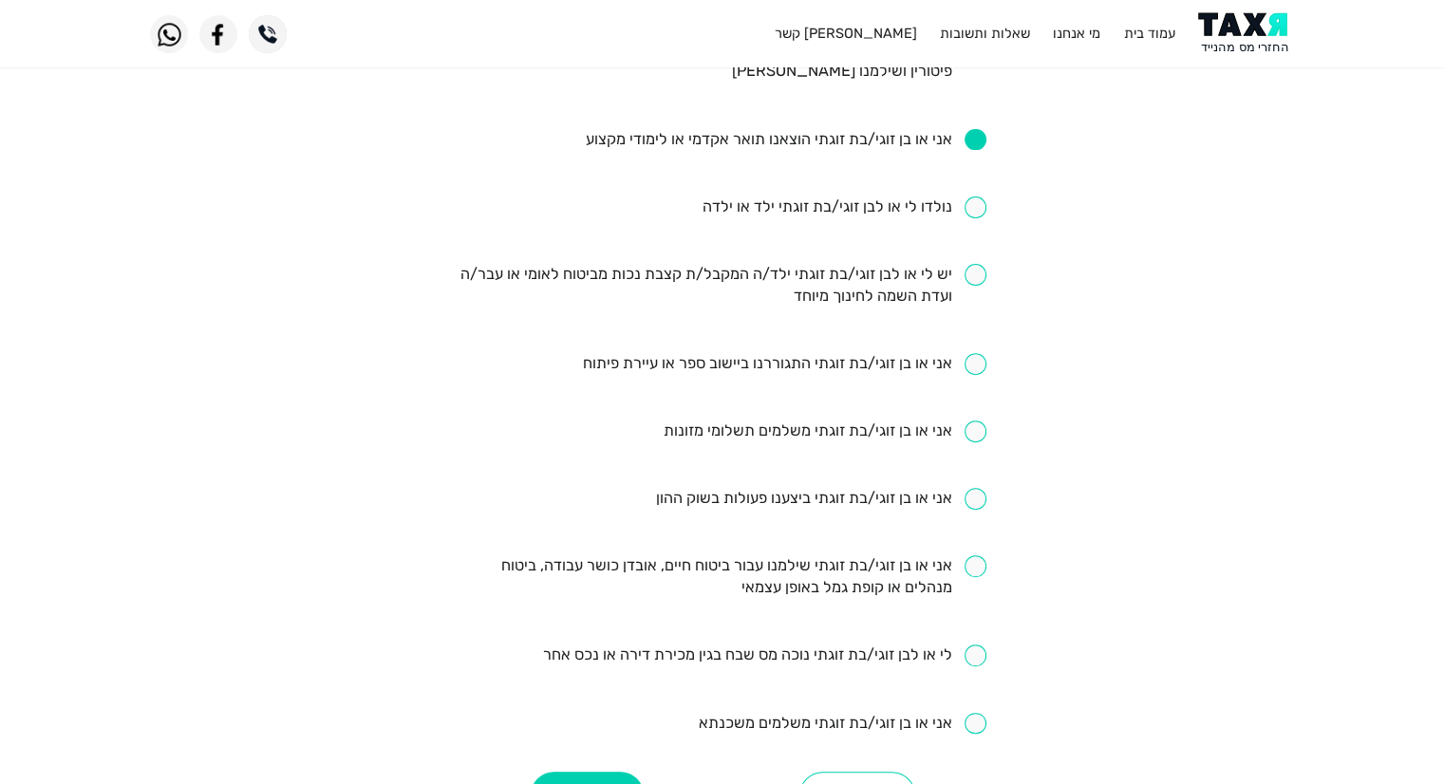
scroll to position [614, 0]
click at [976, 562] on input "checkbox" at bounding box center [722, 575] width 529 height 44
checkbox input "true"
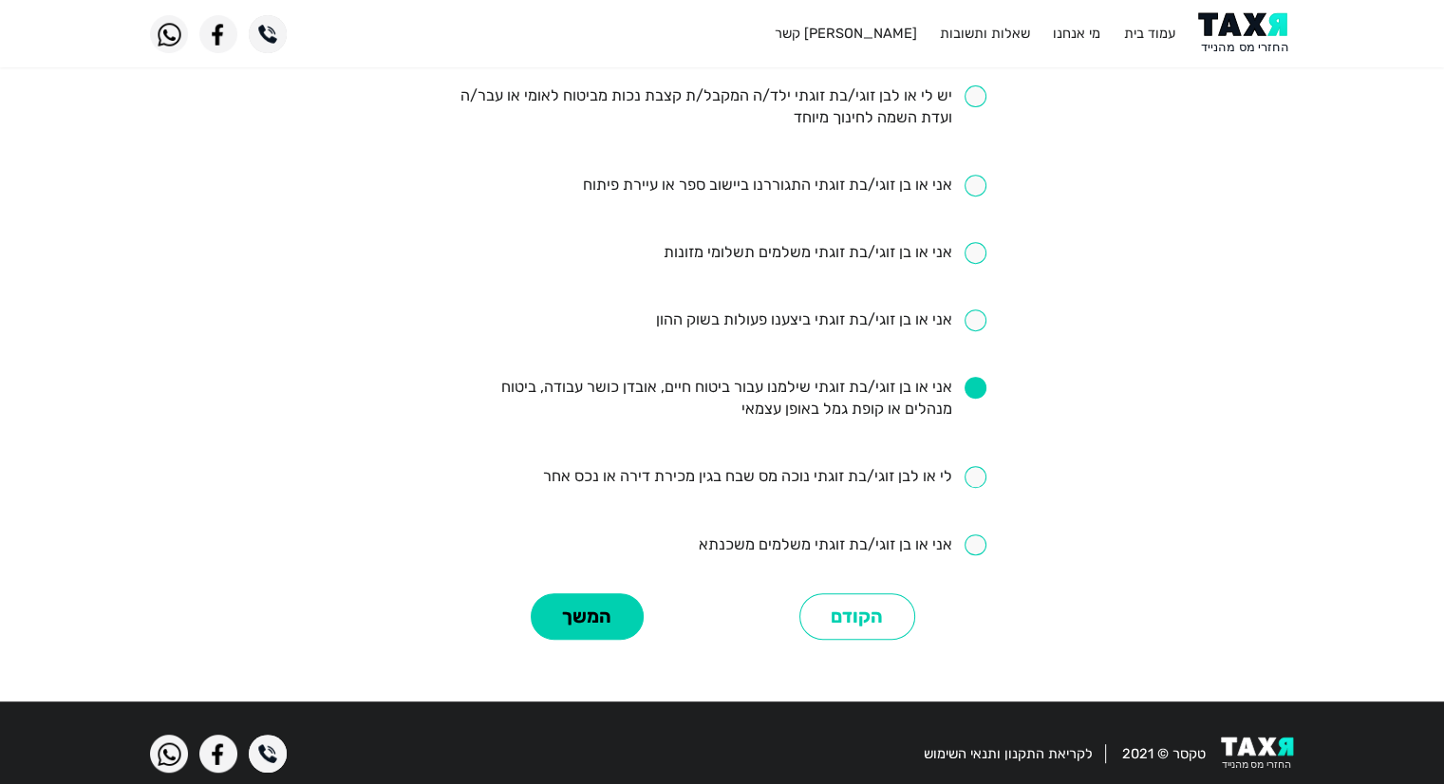
scroll to position [792, 0]
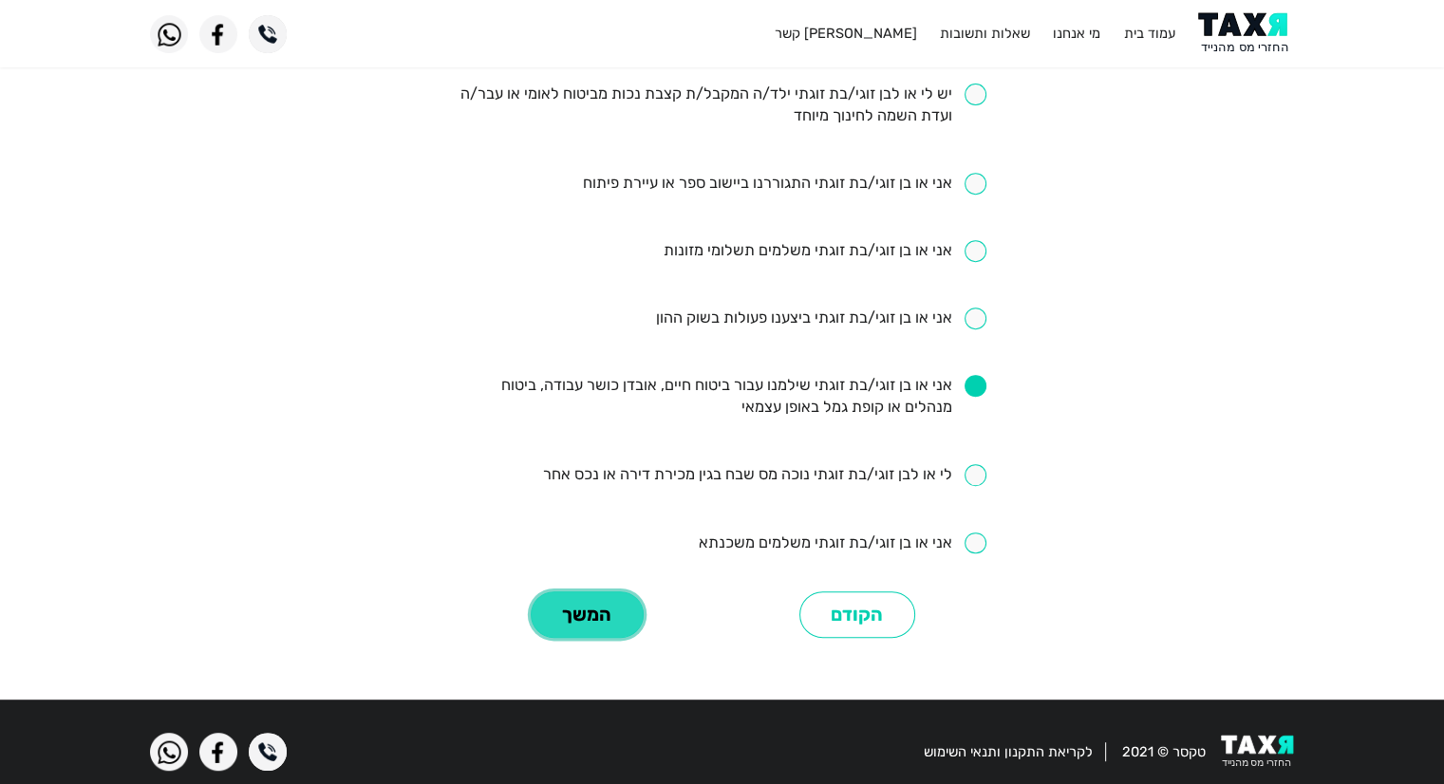
click at [596, 621] on button "המשך" at bounding box center [587, 614] width 113 height 47
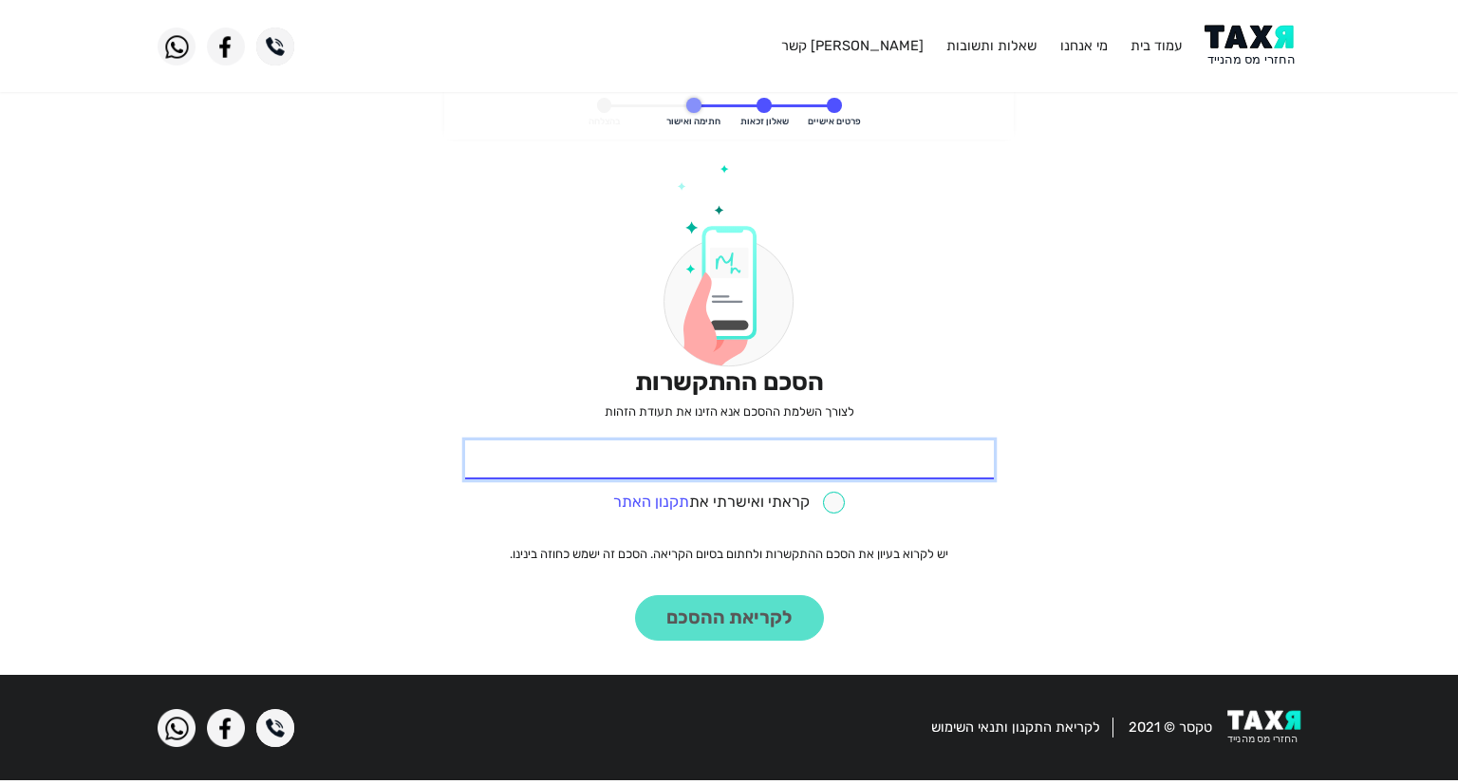
click at [911, 458] on input "* תעודת זהות" at bounding box center [729, 461] width 529 height 40
click at [910, 463] on input "* תעודת זהות" at bounding box center [729, 461] width 529 height 40
type input "329003578"
click at [832, 505] on input "checkbox" at bounding box center [729, 503] width 232 height 22
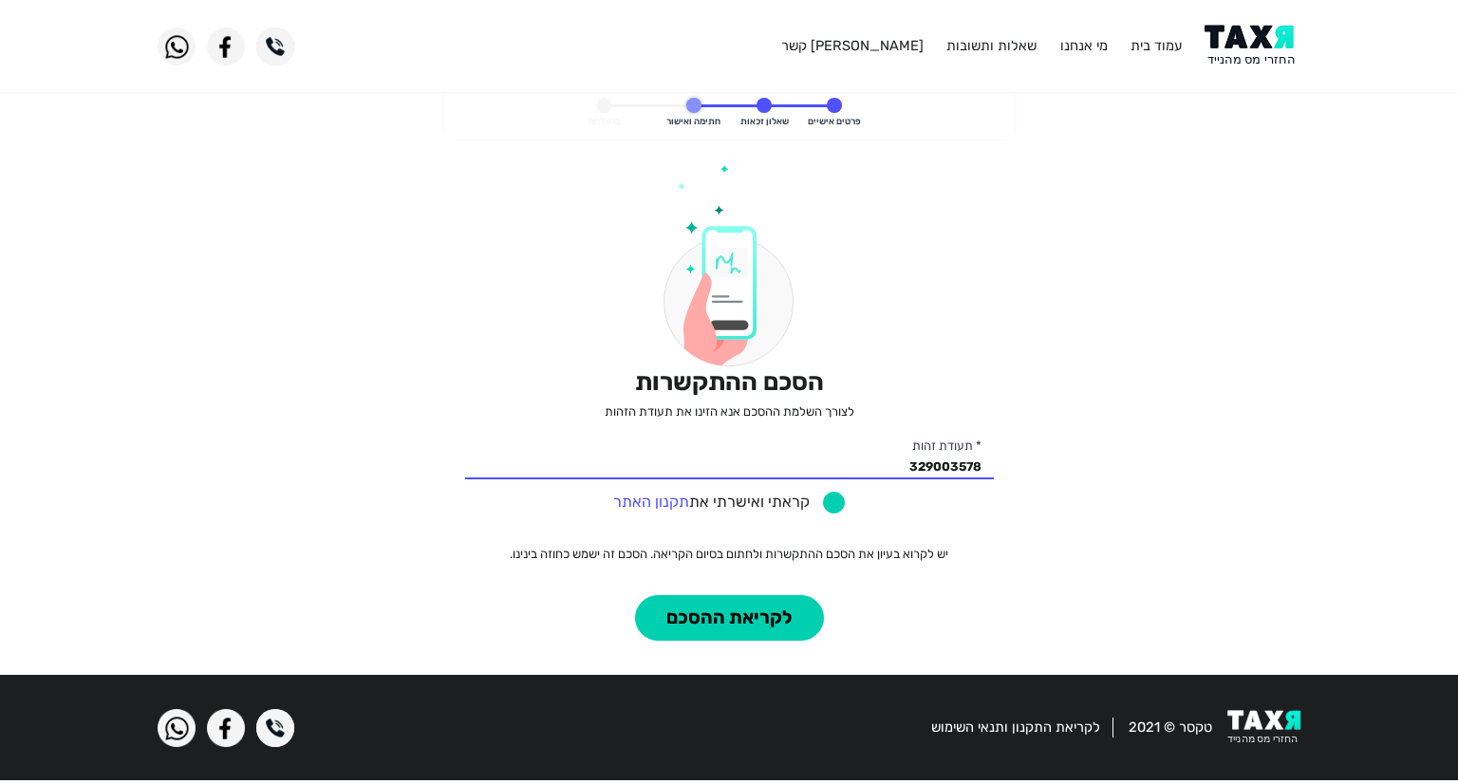
click at [831, 500] on input "checkbox" at bounding box center [729, 503] width 232 height 22
checkbox input "false"
click at [642, 504] on link "תקנון האתר" at bounding box center [651, 502] width 76 height 18
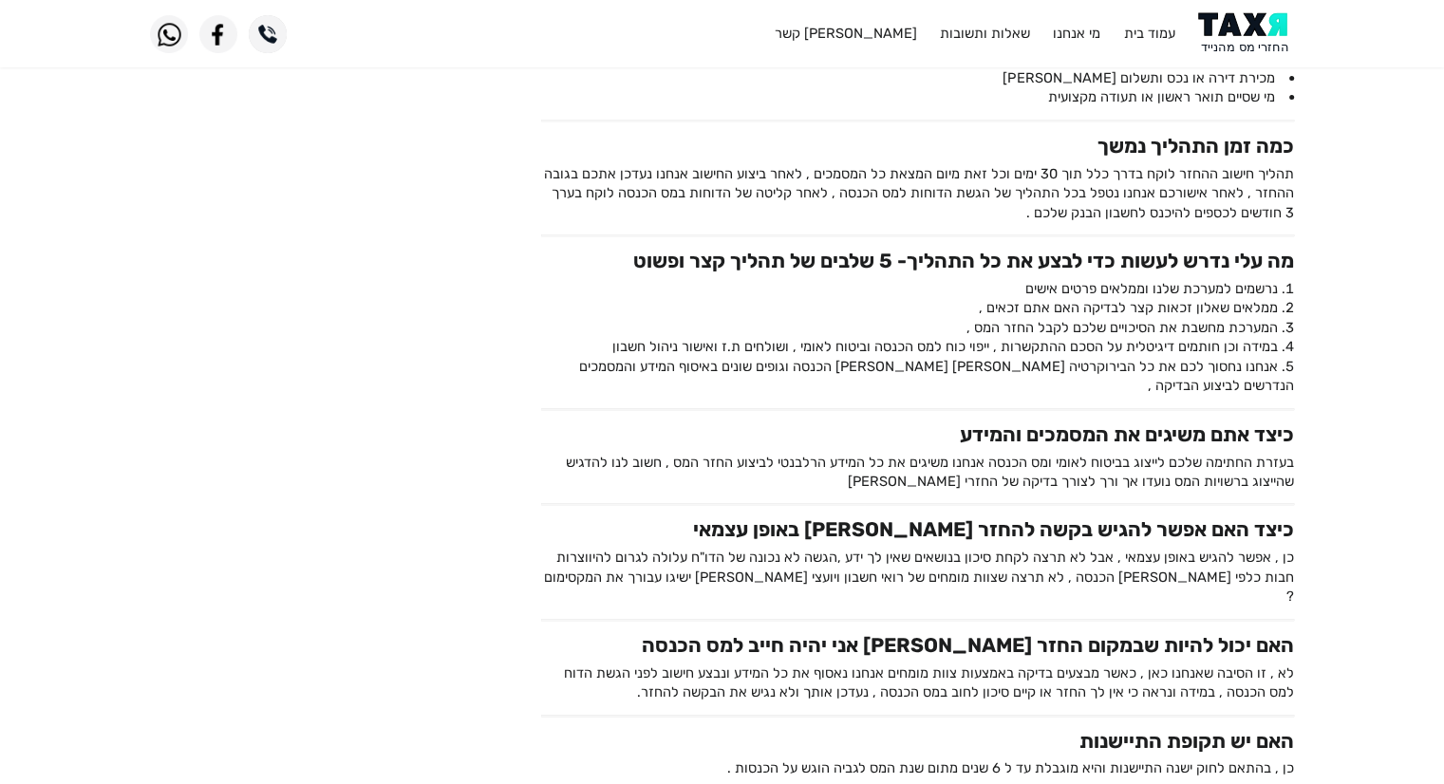
scroll to position [792, 0]
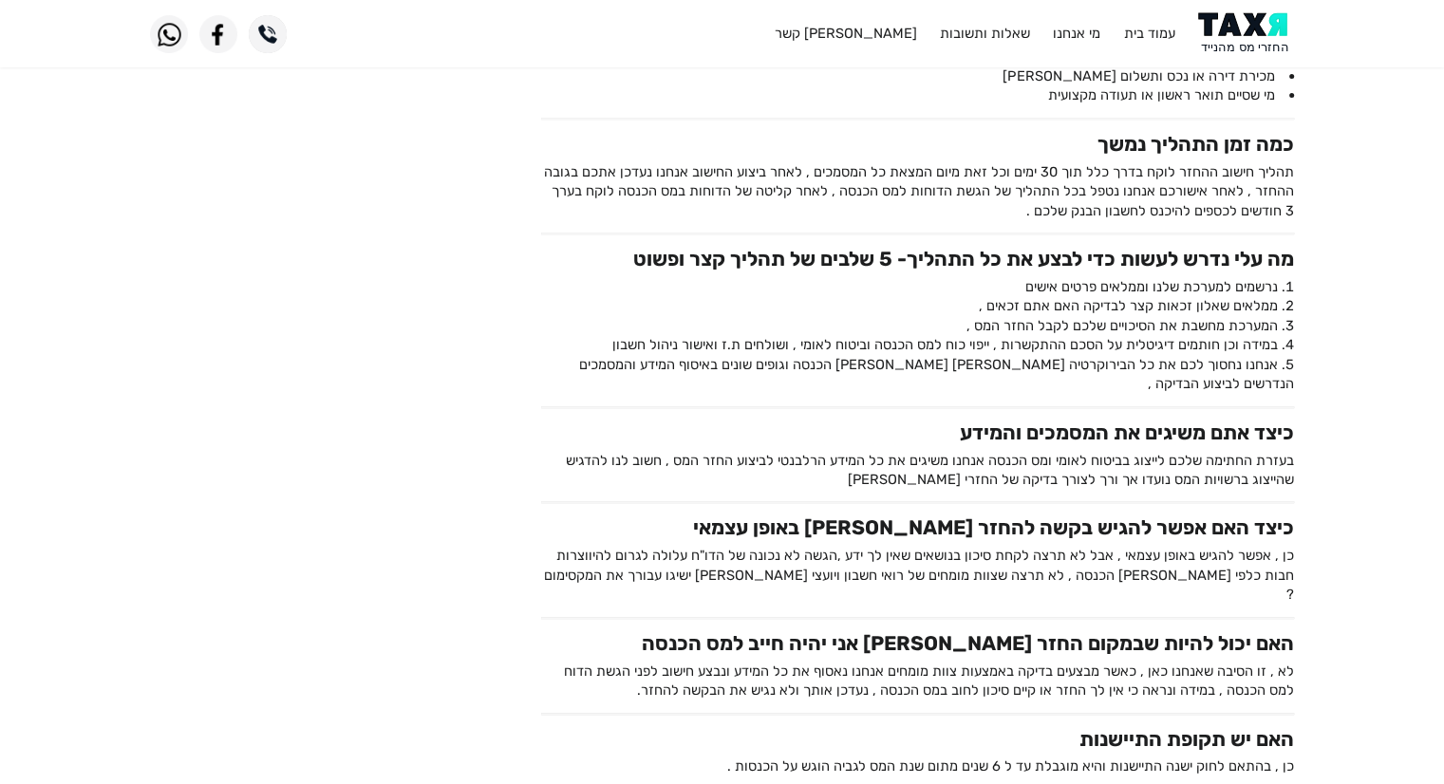
click at [404, 504] on figure at bounding box center [331, 83] width 391 height 1386
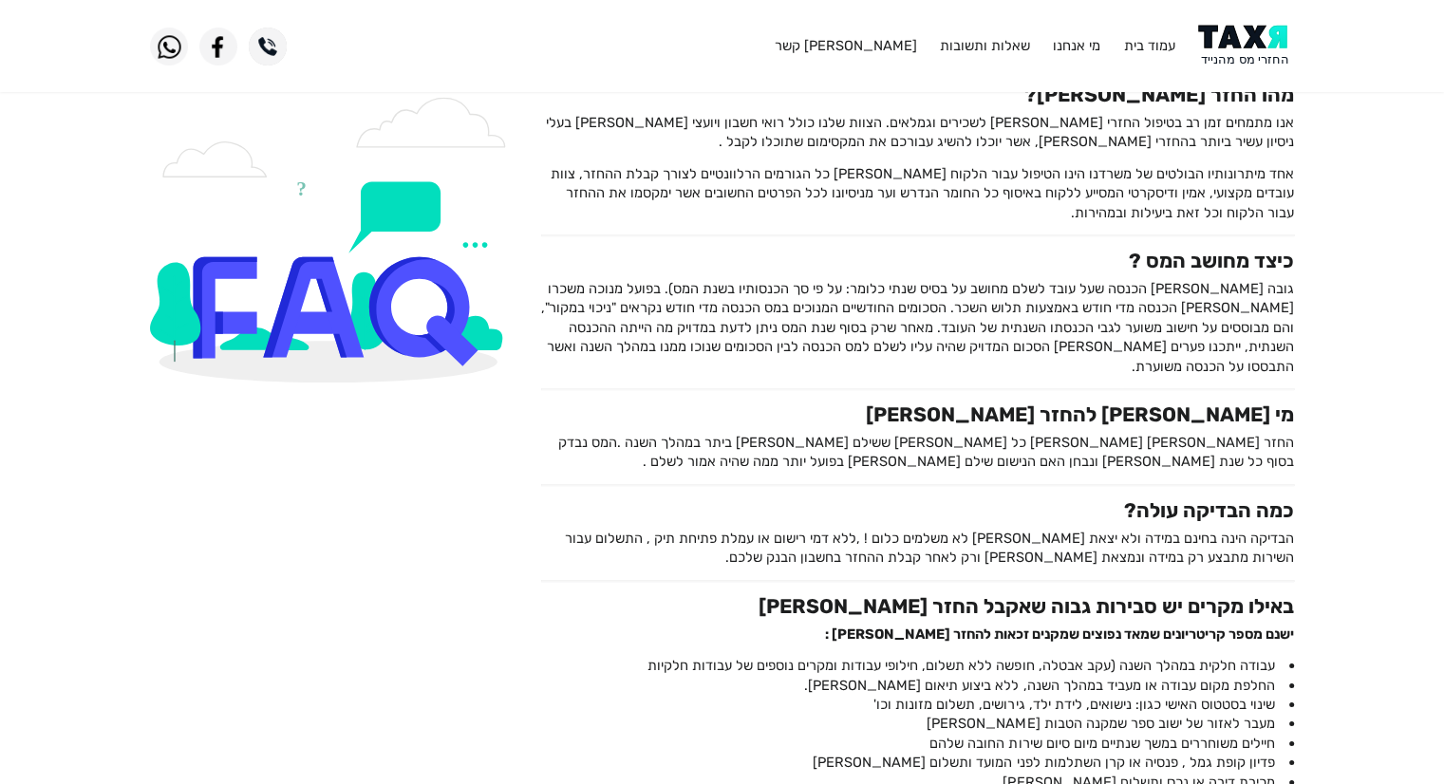
scroll to position [0, 0]
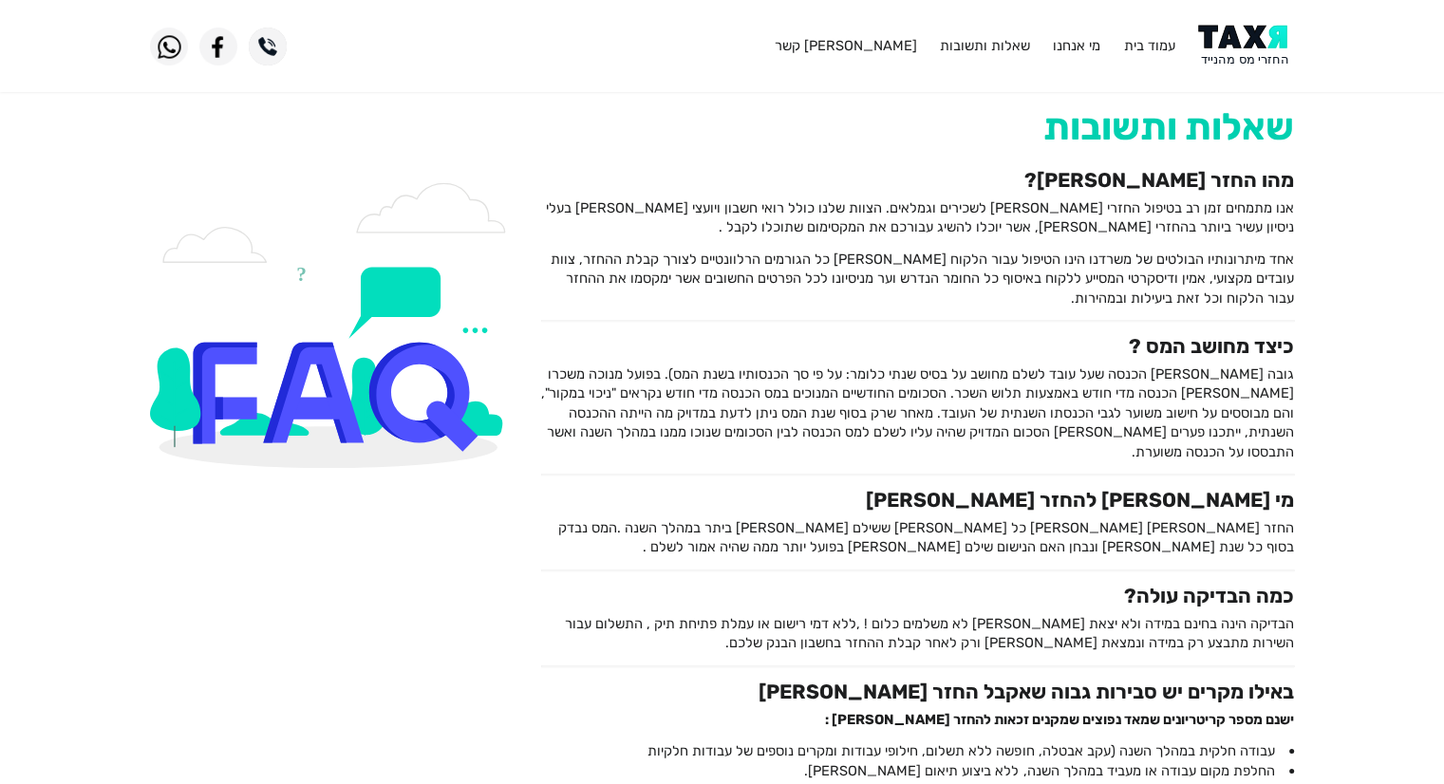
click at [1132, 415] on p "גובה מס הכנסה שעל עובד לשלם מחושב על בסיס שנתי כלומר: על פי סך הכנסותיו בשנת המ…" at bounding box center [917, 413] width 753 height 97
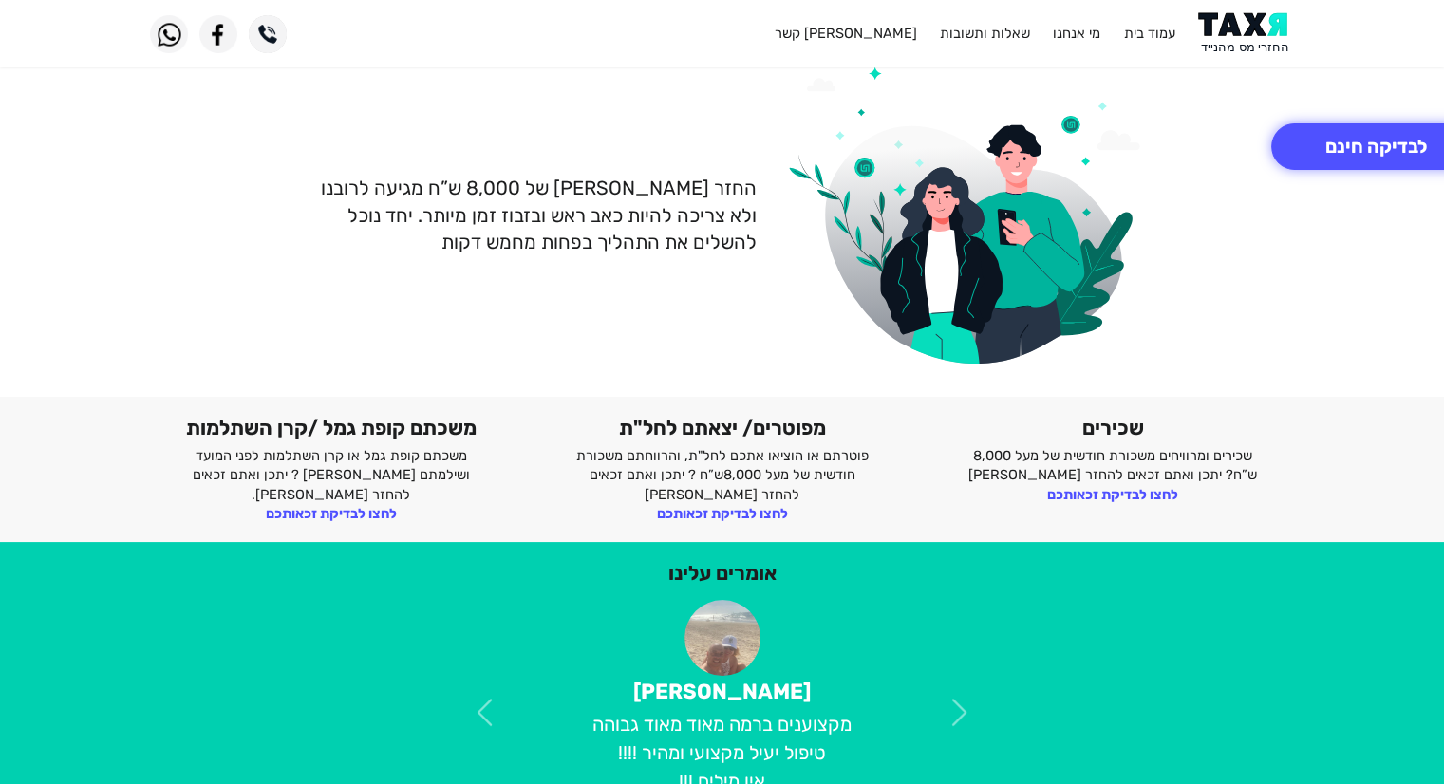
scroll to position [95, 0]
